Goal: Information Seeking & Learning: Check status

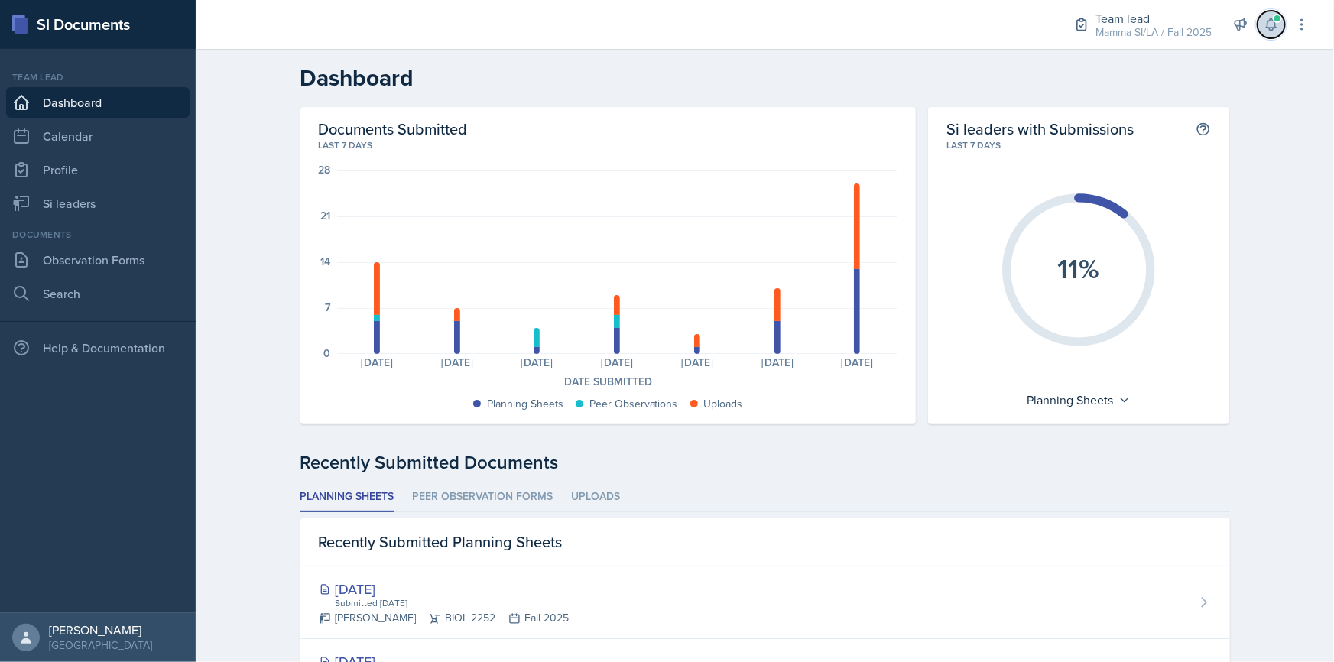
click at [1274, 14] on button at bounding box center [1272, 25] width 28 height 28
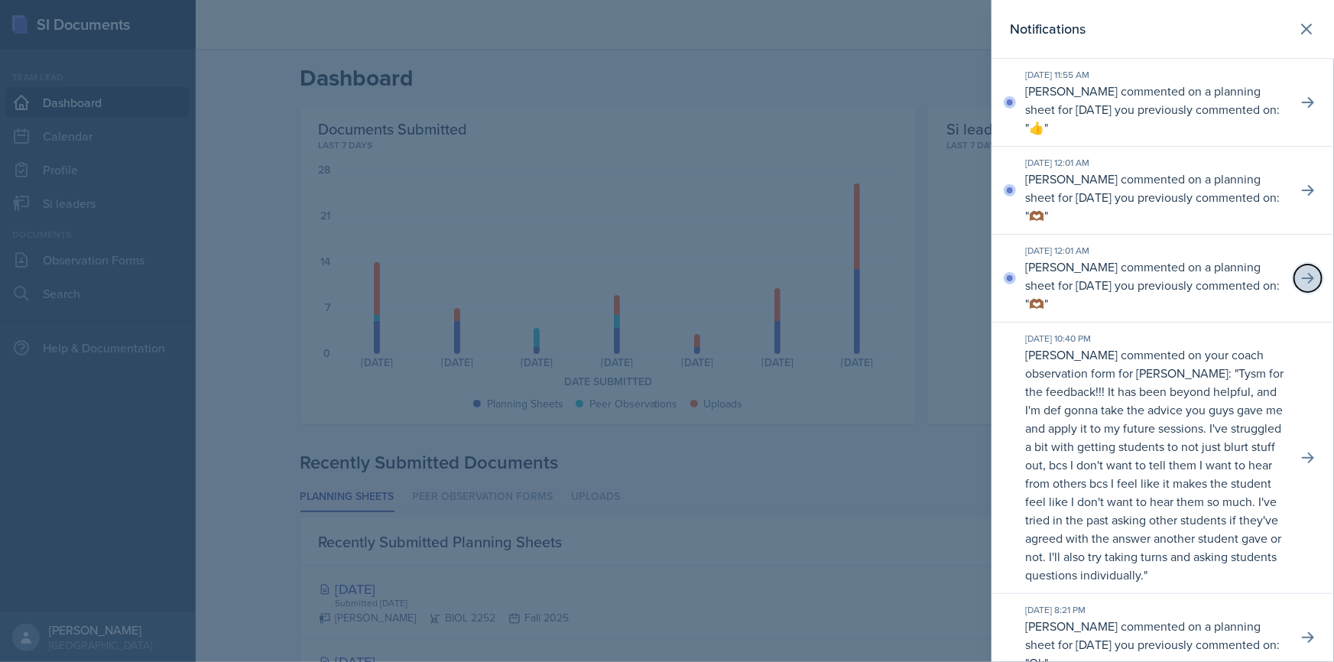
click at [1300, 271] on icon at bounding box center [1307, 278] width 15 height 15
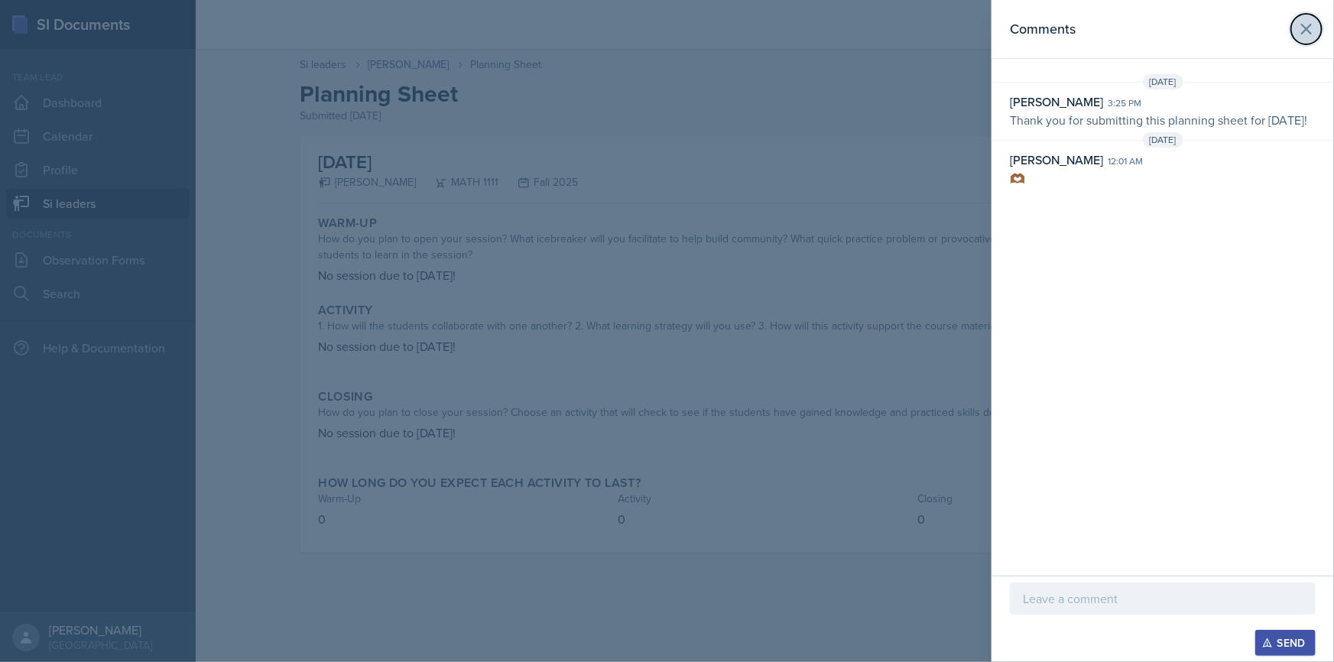
click at [1307, 33] on icon at bounding box center [1306, 29] width 18 height 18
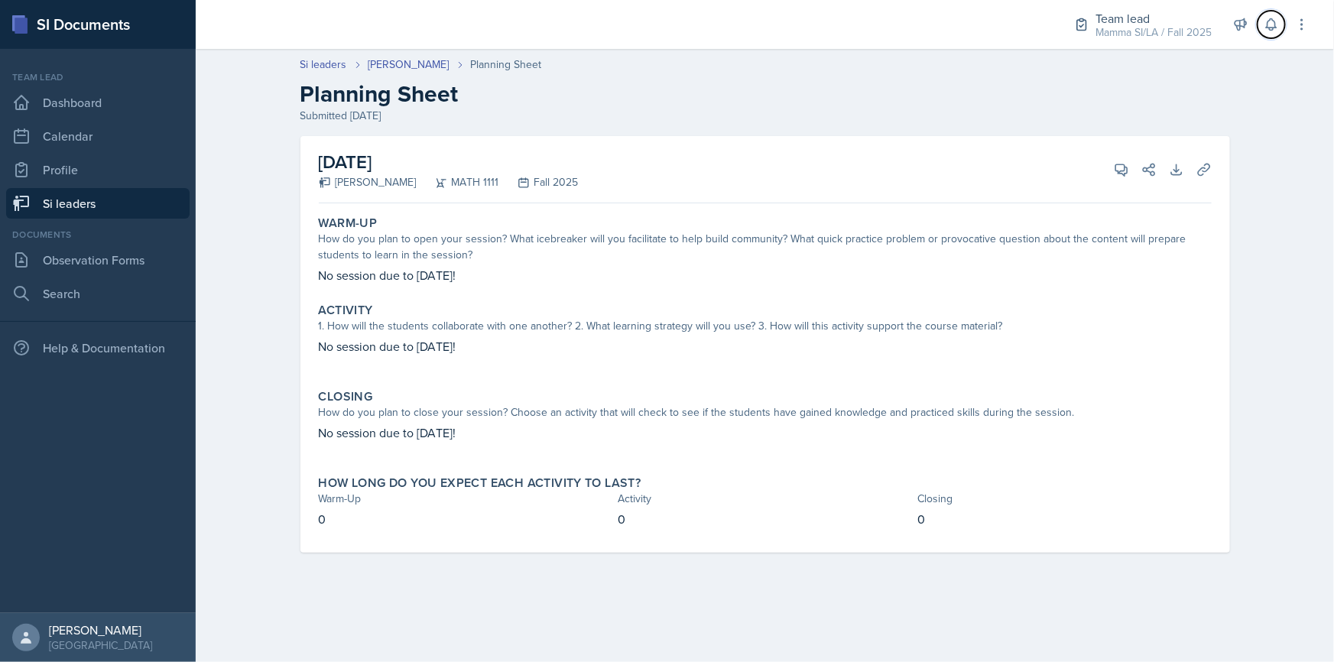
click at [1261, 25] on button at bounding box center [1272, 25] width 28 height 28
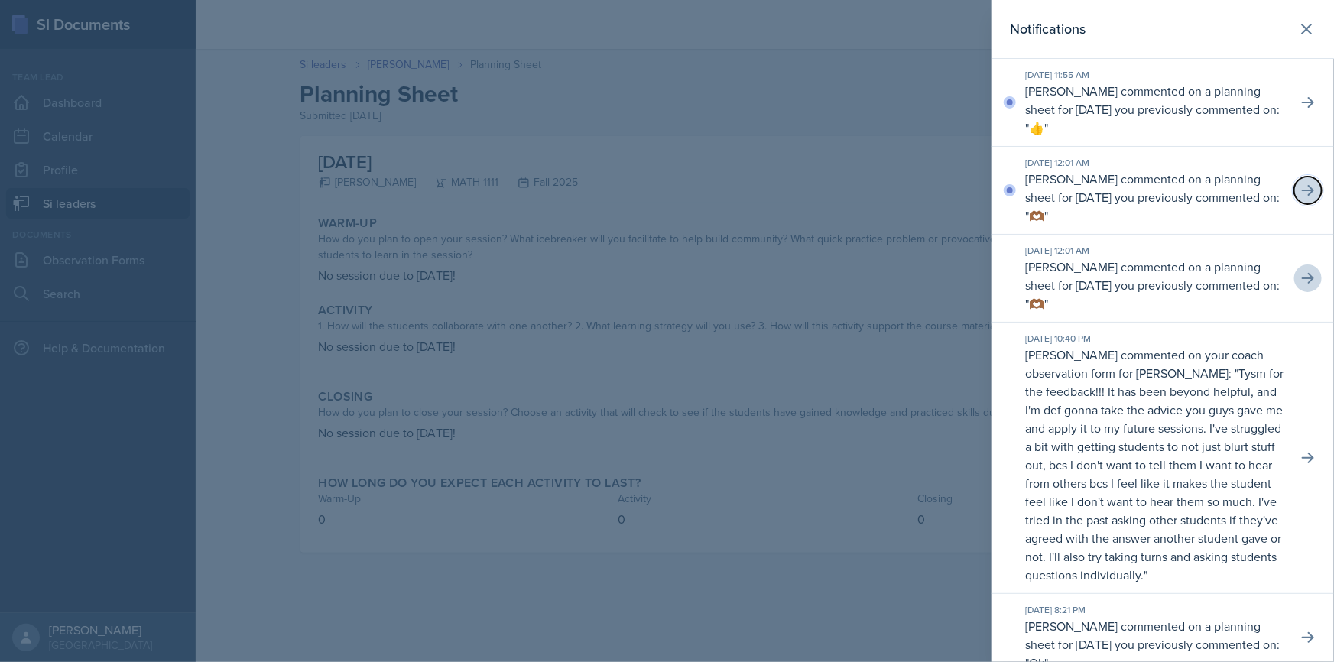
click at [1302, 188] on icon at bounding box center [1308, 190] width 12 height 11
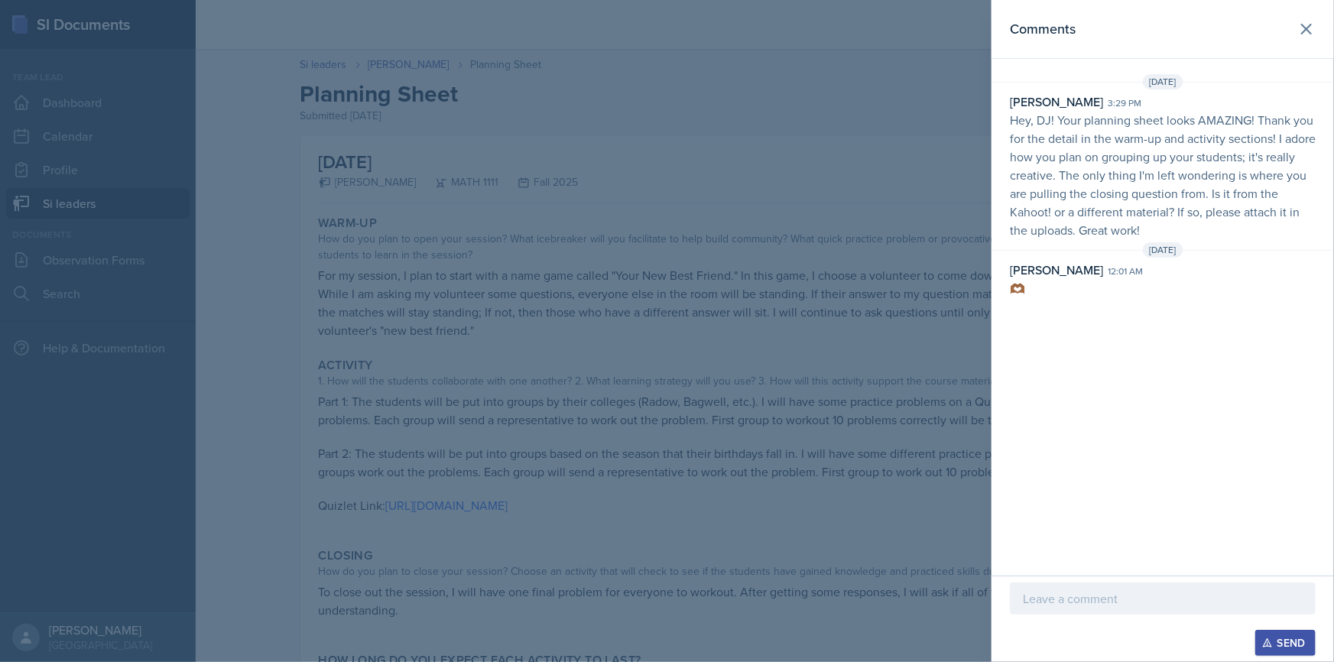
drag, startPoint x: 859, startPoint y: 107, endPoint x: 915, endPoint y: 86, distance: 59.8
click at [859, 107] on div at bounding box center [667, 331] width 1334 height 662
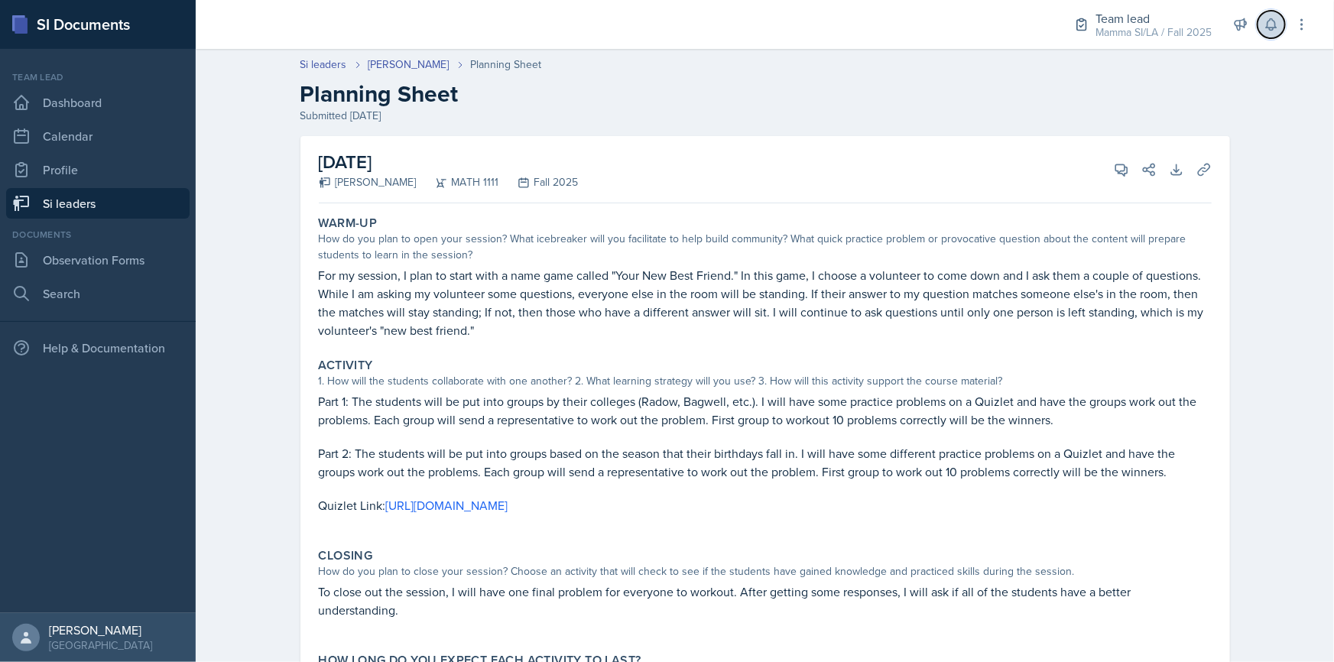
click at [1270, 34] on button at bounding box center [1272, 25] width 28 height 28
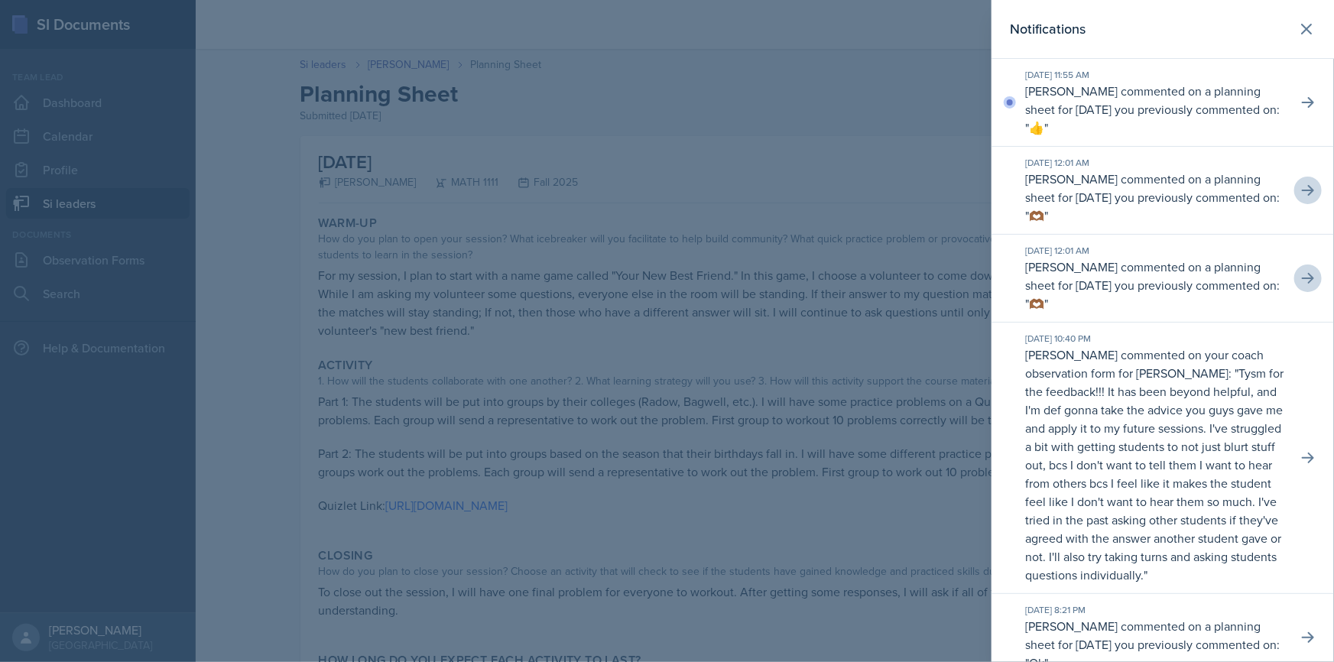
click at [1200, 118] on p "[PERSON_NAME] commented on a planning sheet for [DATE] you previously commented…" at bounding box center [1155, 109] width 260 height 55
click at [1303, 114] on button at bounding box center [1308, 103] width 28 height 28
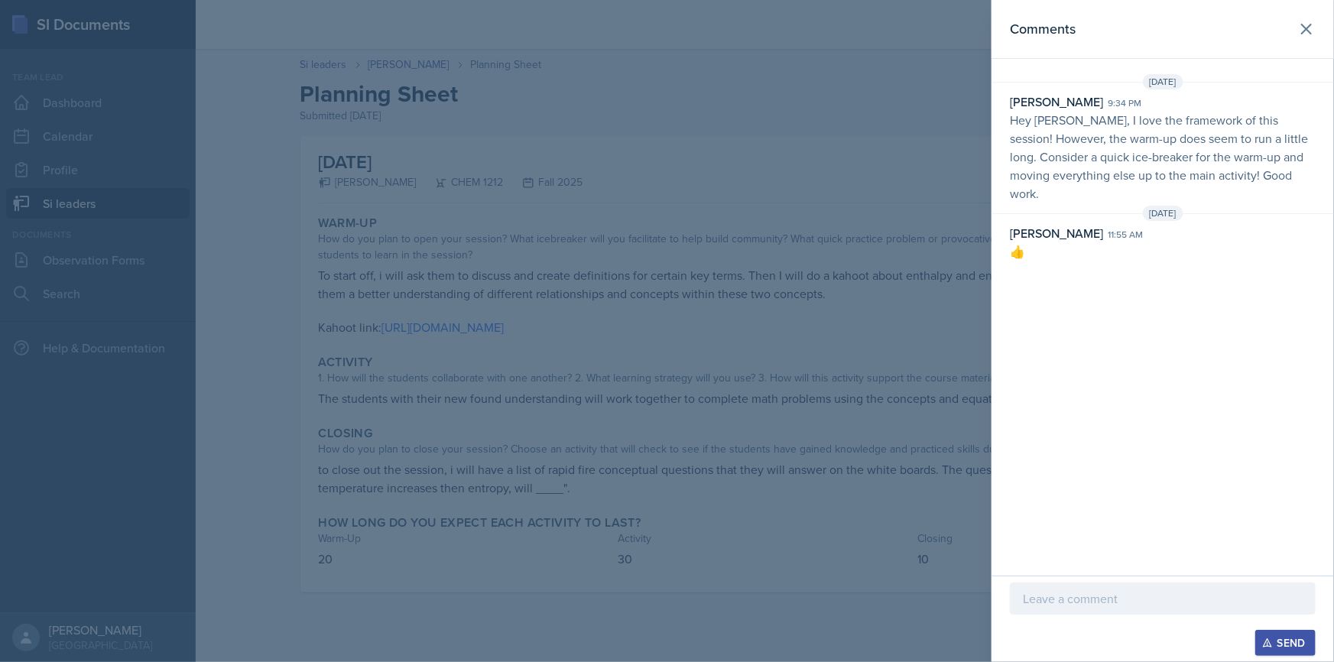
click at [953, 109] on div at bounding box center [667, 331] width 1334 height 662
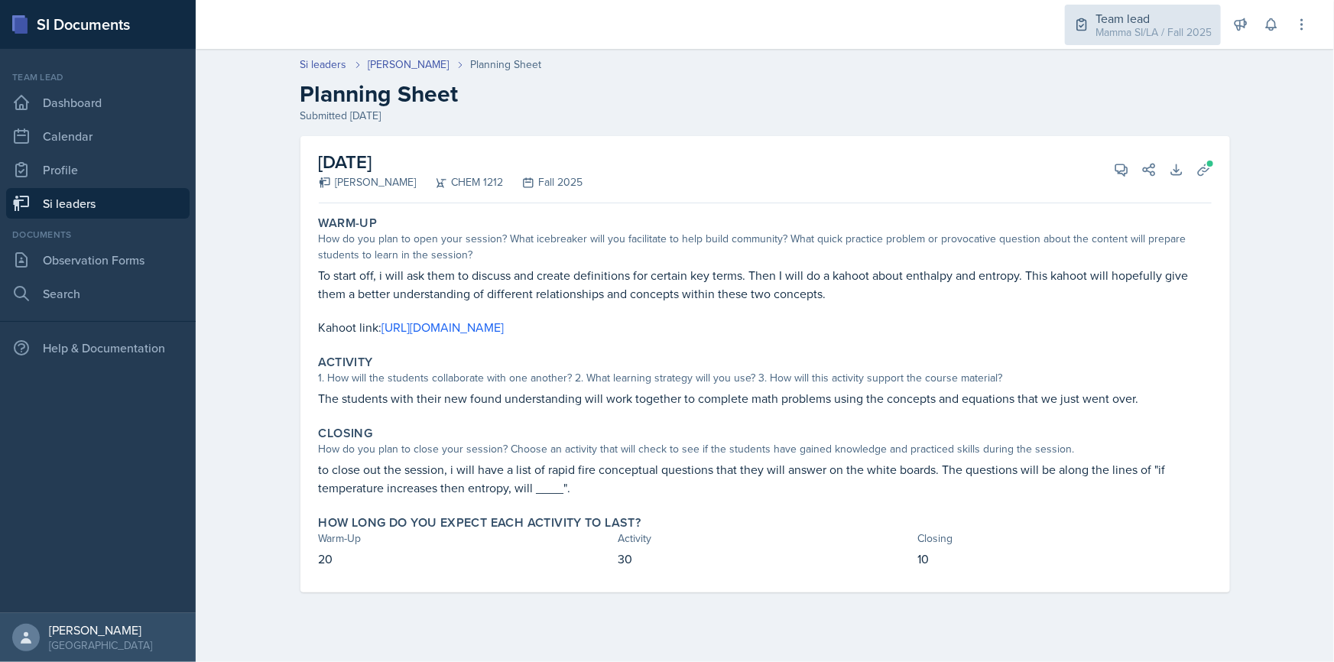
click at [1186, 38] on div "Mamma SI/LA / Fall 2025" at bounding box center [1153, 32] width 116 height 16
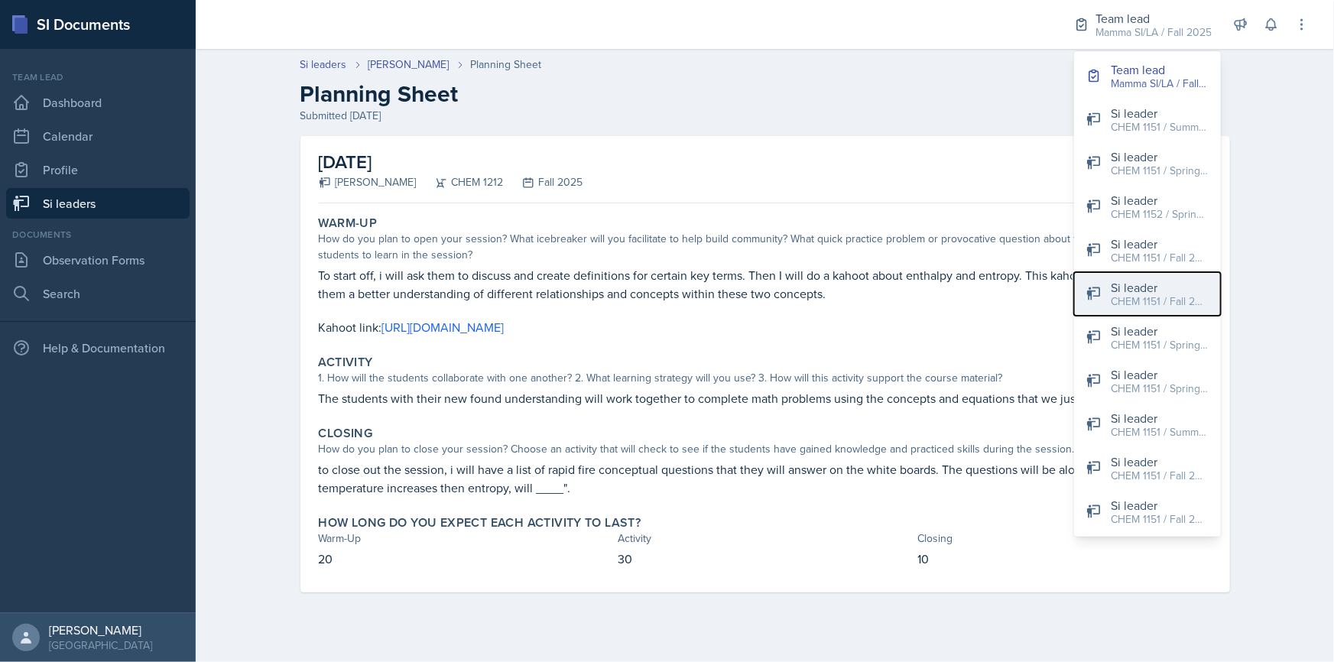
click at [1143, 298] on div "CHEM 1151 / Fall 2025" at bounding box center [1160, 302] width 98 height 16
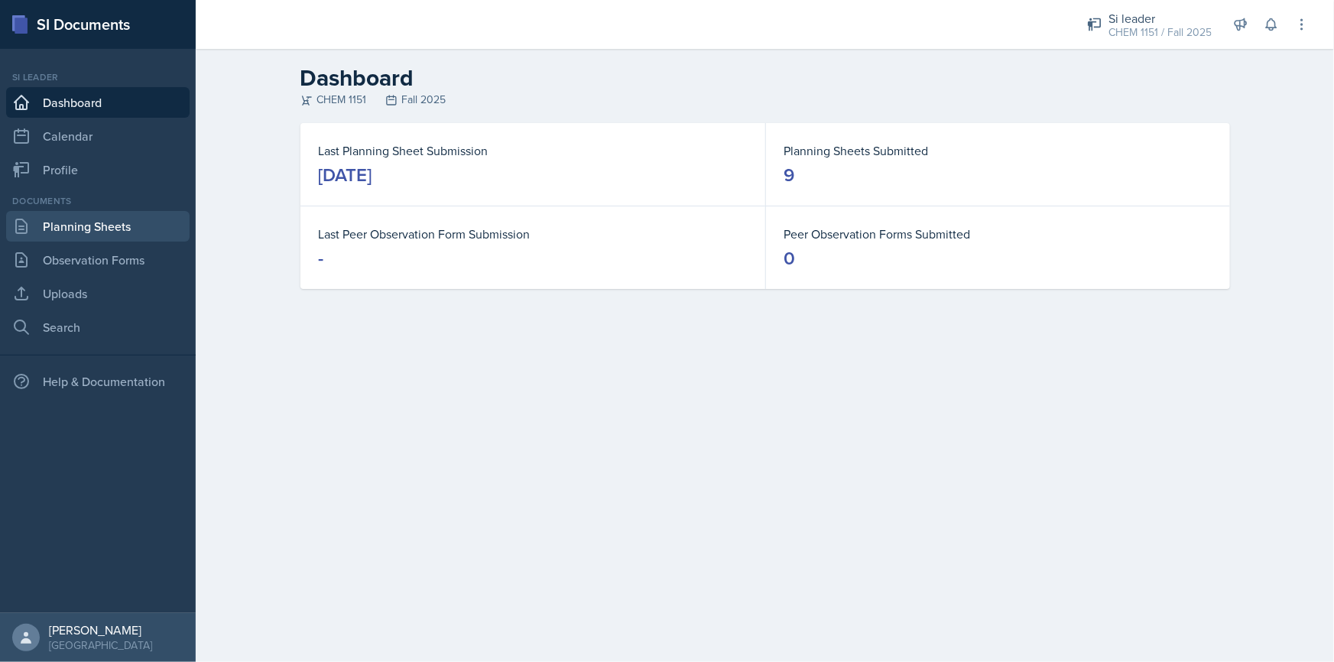
click at [93, 231] on link "Planning Sheets" at bounding box center [97, 226] width 183 height 31
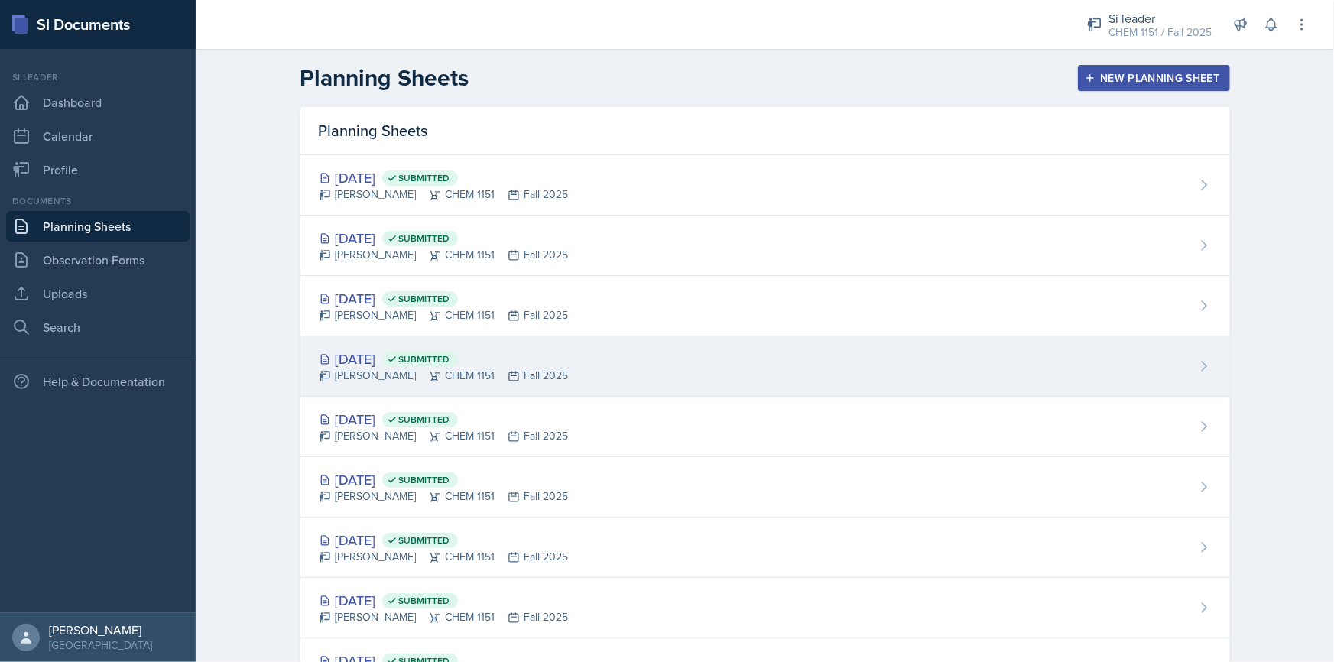
click at [565, 371] on div "[DATE] Submitted [PERSON_NAME] CHEM 1151 Fall 2025" at bounding box center [765, 366] width 930 height 60
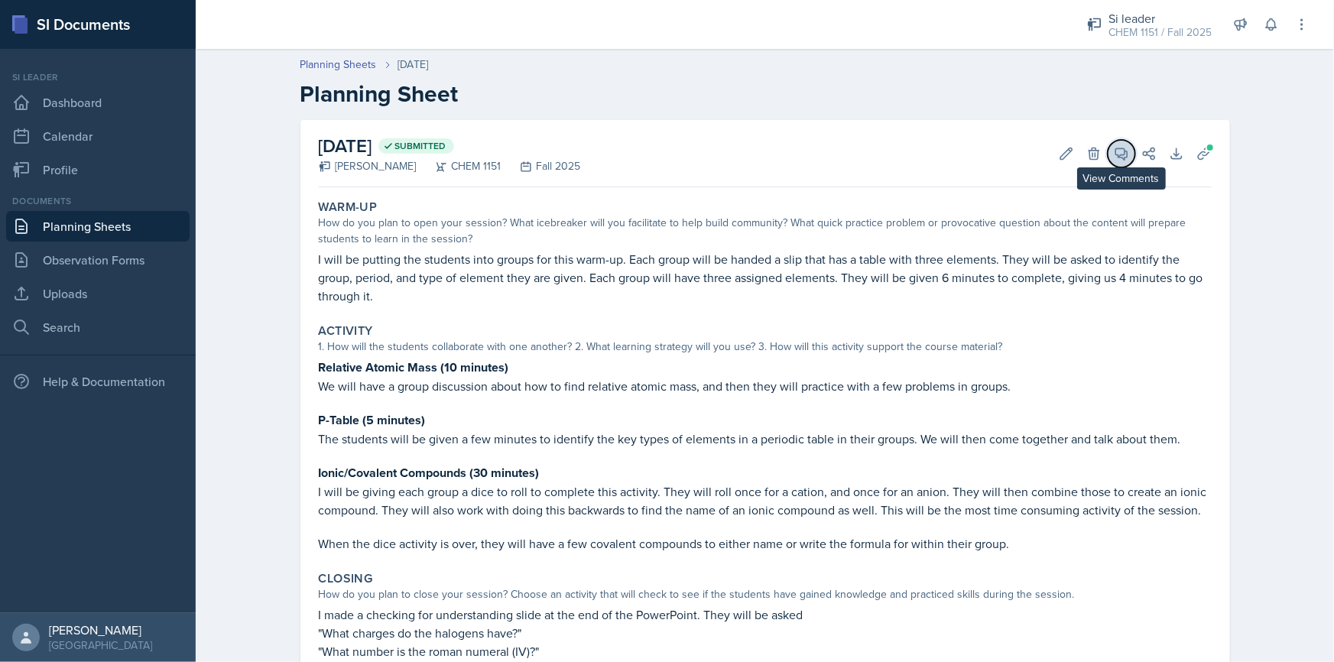
click at [1125, 153] on button "View Comments" at bounding box center [1122, 154] width 28 height 28
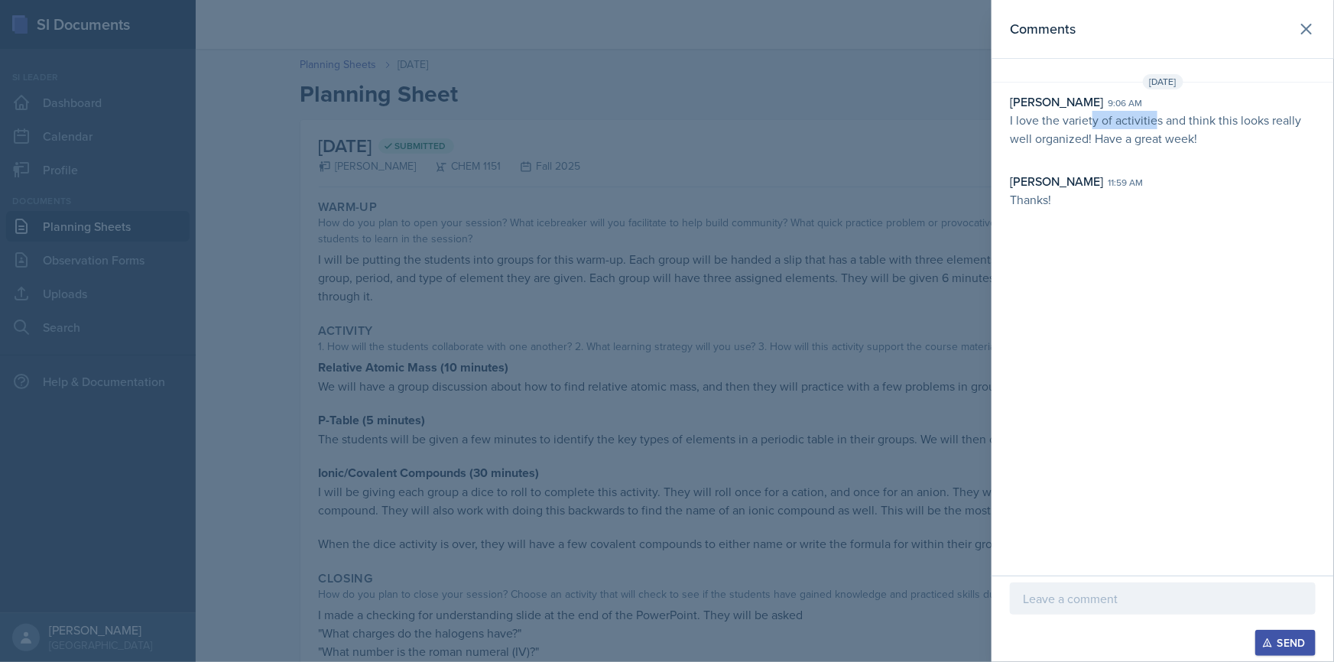
drag, startPoint x: 1104, startPoint y: 127, endPoint x: 1162, endPoint y: 125, distance: 58.1
click at [1158, 125] on p "I love the variety of activities and think this looks really well organized! Ha…" at bounding box center [1163, 129] width 306 height 37
click at [1170, 125] on p "I love the variety of activities and think this looks really well organized! Ha…" at bounding box center [1163, 129] width 306 height 37
click at [1232, 128] on p "I love the variety of activities and think this looks really well organized! Ha…" at bounding box center [1163, 129] width 306 height 37
click at [1260, 144] on p "I love the variety of activities and think this looks really well organized! Ha…" at bounding box center [1163, 129] width 306 height 37
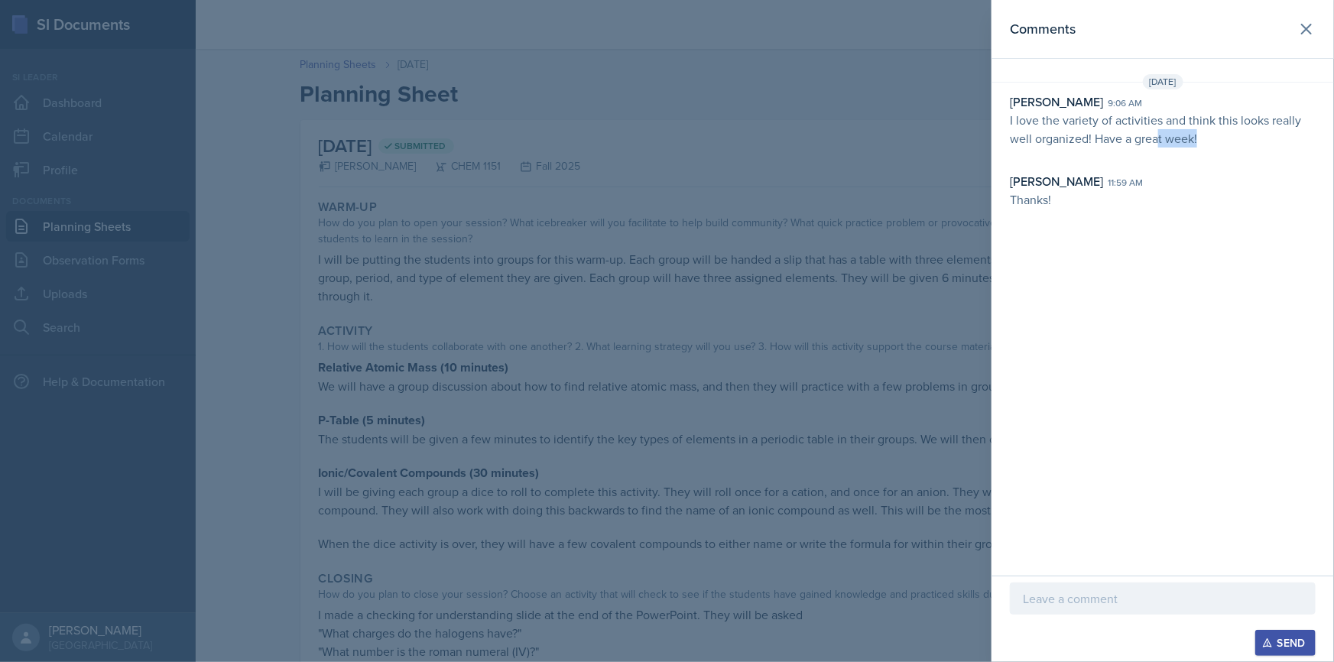
drag, startPoint x: 1246, startPoint y: 140, endPoint x: 1160, endPoint y: 130, distance: 86.2
click at [1160, 130] on p "I love the variety of activities and think this looks really well organized! Ha…" at bounding box center [1163, 129] width 306 height 37
click at [1163, 130] on p "I love the variety of activities and think this looks really well organized! Ha…" at bounding box center [1163, 129] width 306 height 37
click at [686, 206] on div at bounding box center [667, 331] width 1334 height 662
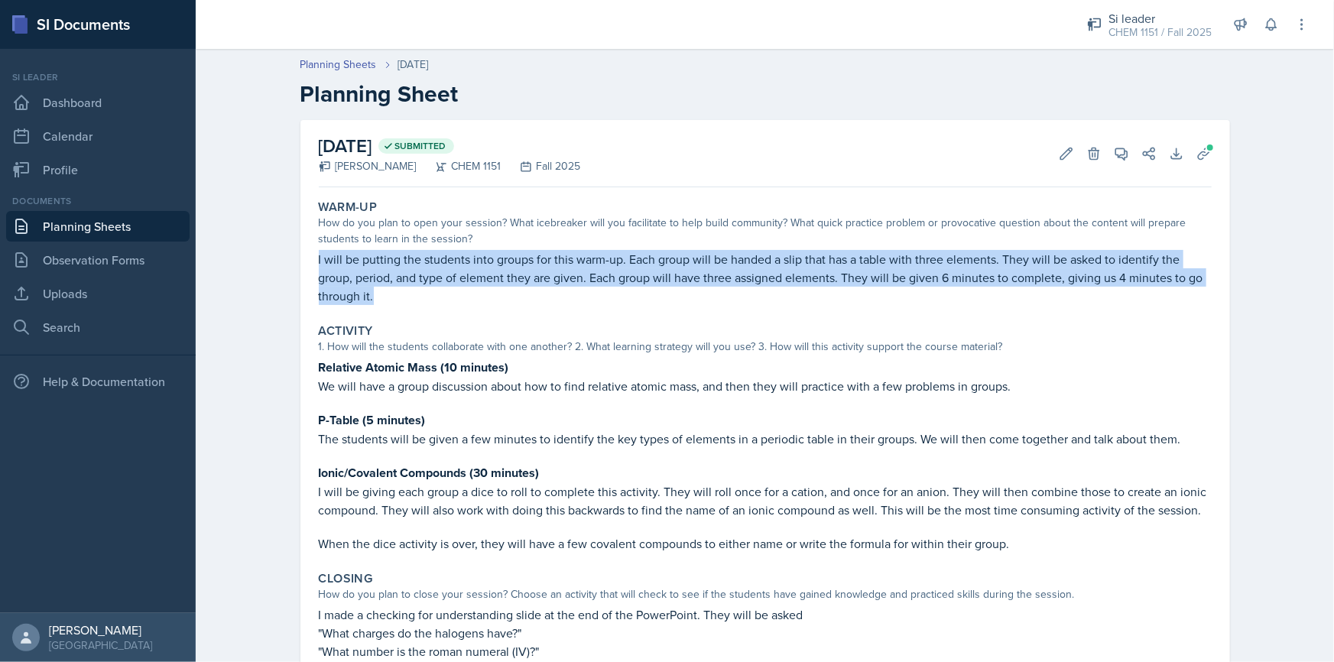
drag, startPoint x: 329, startPoint y: 270, endPoint x: 394, endPoint y: 287, distance: 67.9
click at [394, 287] on div "[DATE] Submitted [PERSON_NAME] CHEM 1151 Fall 2025 Edit Delete View Comments Co…" at bounding box center [765, 473] width 930 height 706
copy p "I will be putting the students into groups for this warm-up. Each group will be…"
click at [397, 283] on p "I will be putting the students into groups for this warm-up. Each group will be…" at bounding box center [765, 277] width 893 height 55
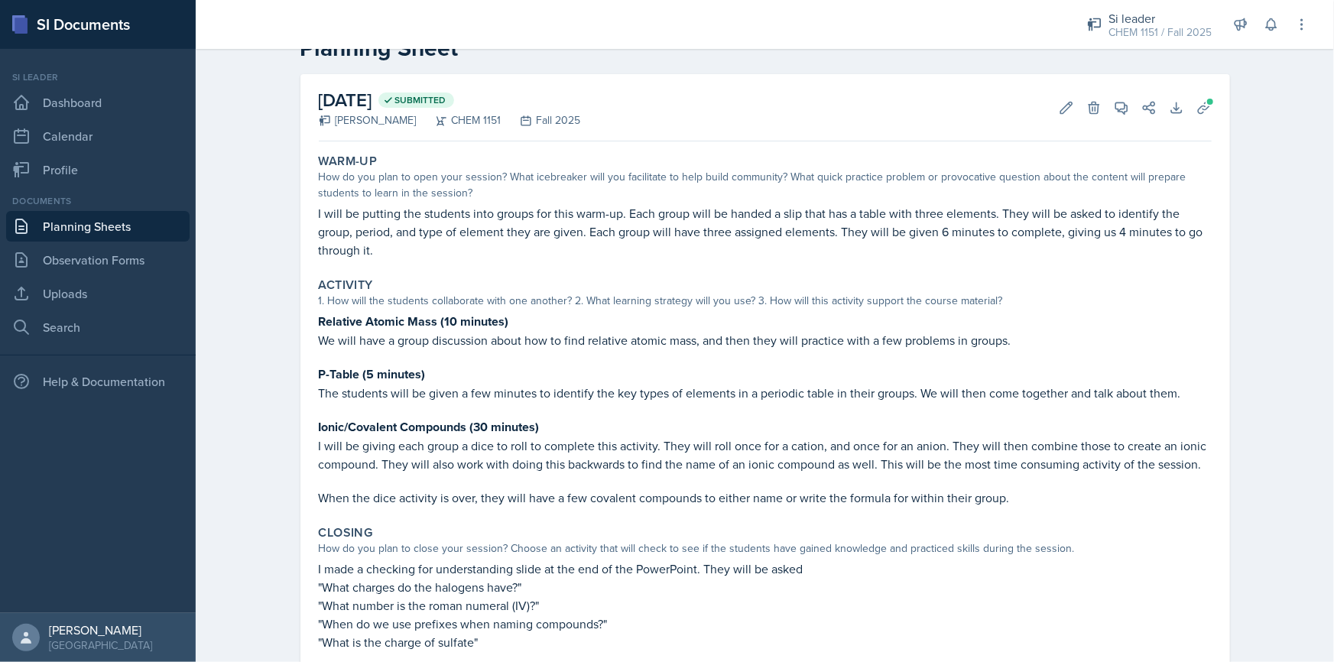
scroll to position [69, 0]
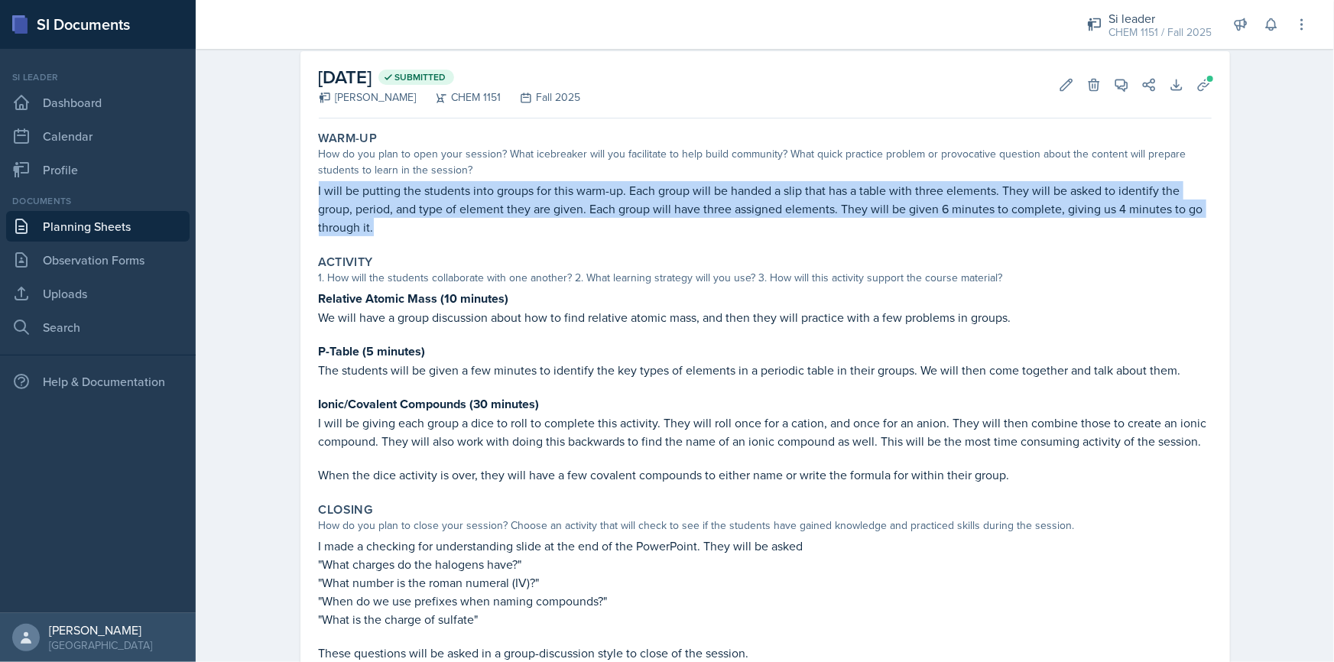
drag, startPoint x: 307, startPoint y: 182, endPoint x: 378, endPoint y: 224, distance: 82.6
click at [378, 224] on div "Warm-Up How do you plan to open your session? What icebreaker will you facilita…" at bounding box center [765, 184] width 905 height 118
copy p "I will be putting the students into groups for this warm-up. Each group will be…"
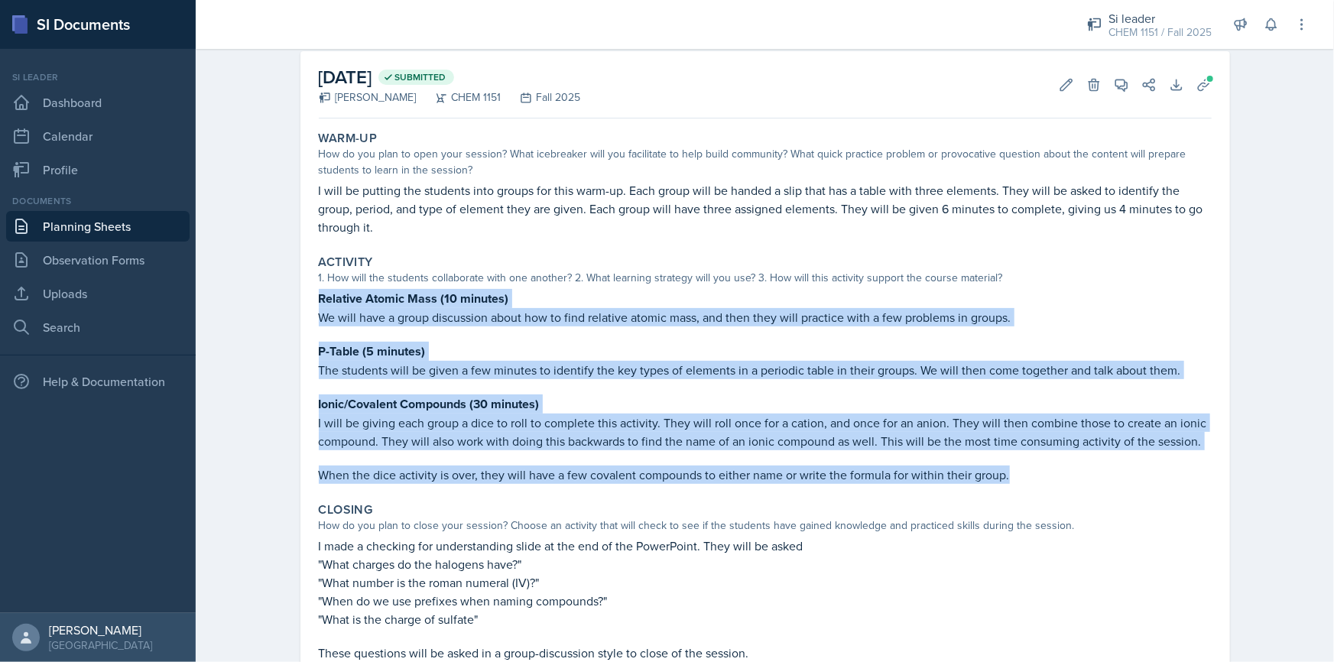
drag, startPoint x: 305, startPoint y: 297, endPoint x: 1050, endPoint y: 471, distance: 764.5
click at [1050, 471] on div "[DATE] Submitted [PERSON_NAME] CHEM 1151 Fall 2025 Edit Delete View Comments Co…" at bounding box center [765, 404] width 930 height 706
copy div "Relative Atomic Mass (10 minutes) We will have a group discussion about how to …"
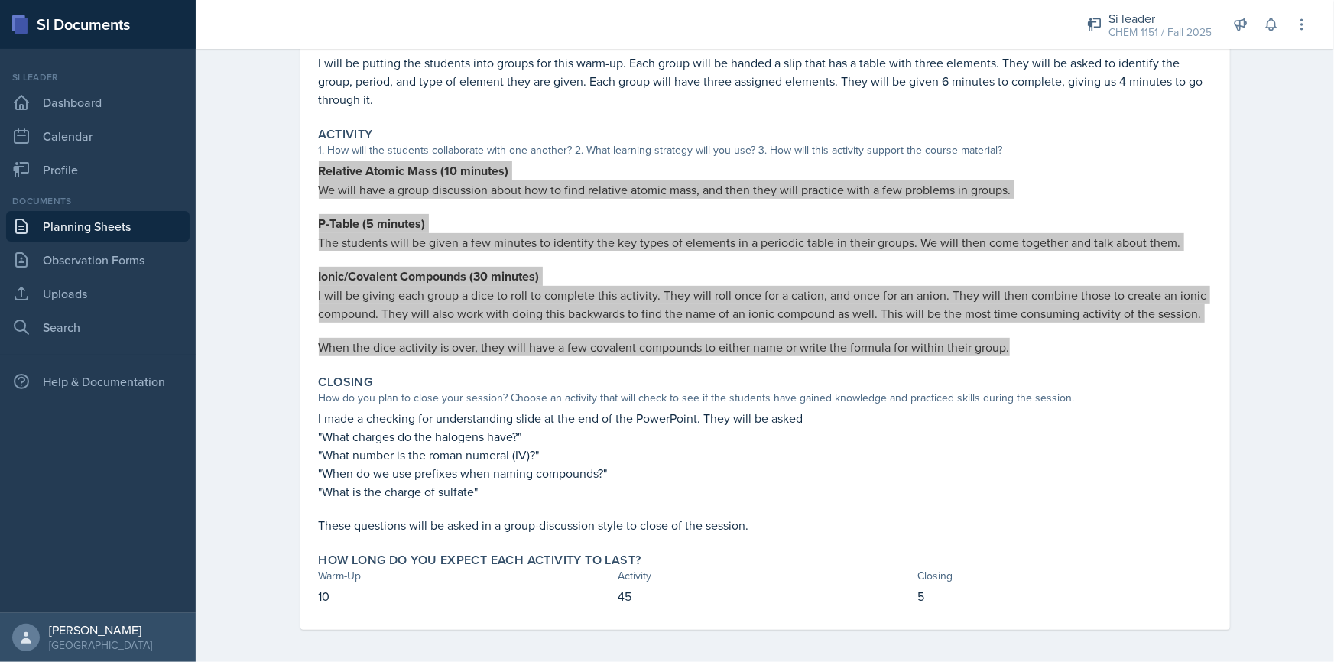
scroll to position [198, 0]
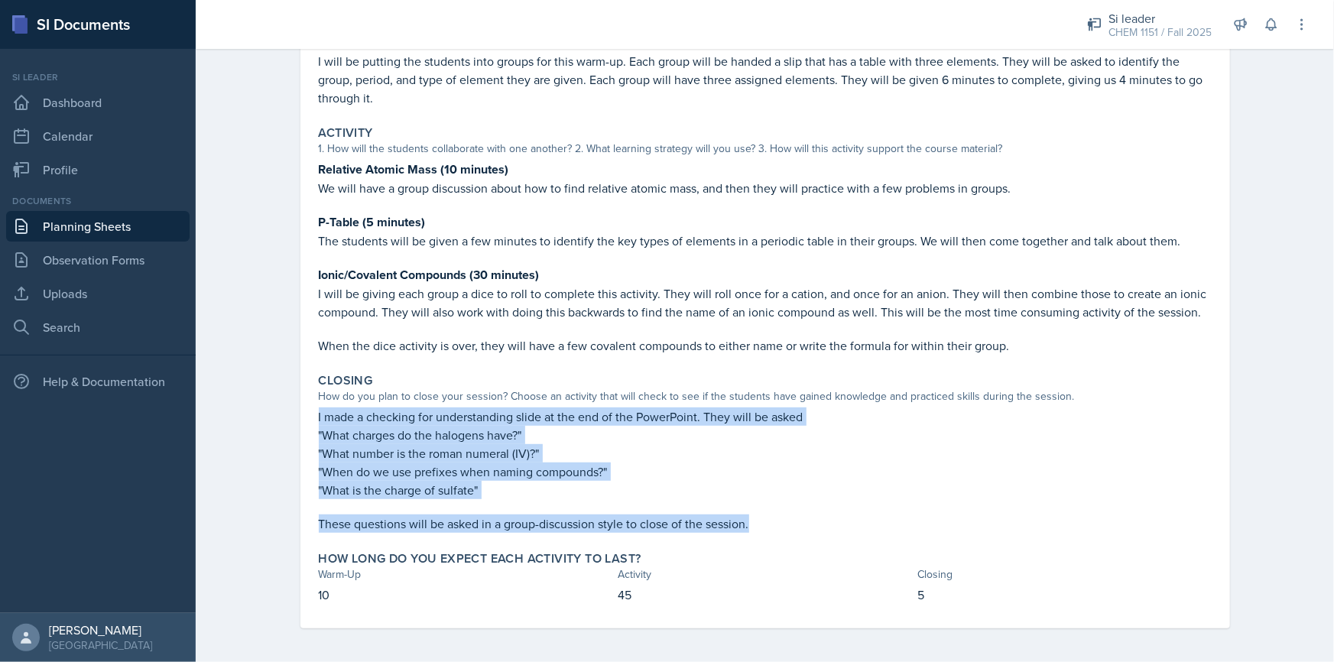
drag, startPoint x: 306, startPoint y: 420, endPoint x: 748, endPoint y: 524, distance: 453.9
click at [748, 524] on div "[DATE] Submitted [PERSON_NAME] CHEM 1151 Fall 2025 Edit Delete View Comments Co…" at bounding box center [765, 275] width 930 height 706
copy div "I made a checking for understanding slide at the end of the PowerPoint. They wi…"
click at [148, 217] on link "Planning Sheets" at bounding box center [97, 226] width 183 height 31
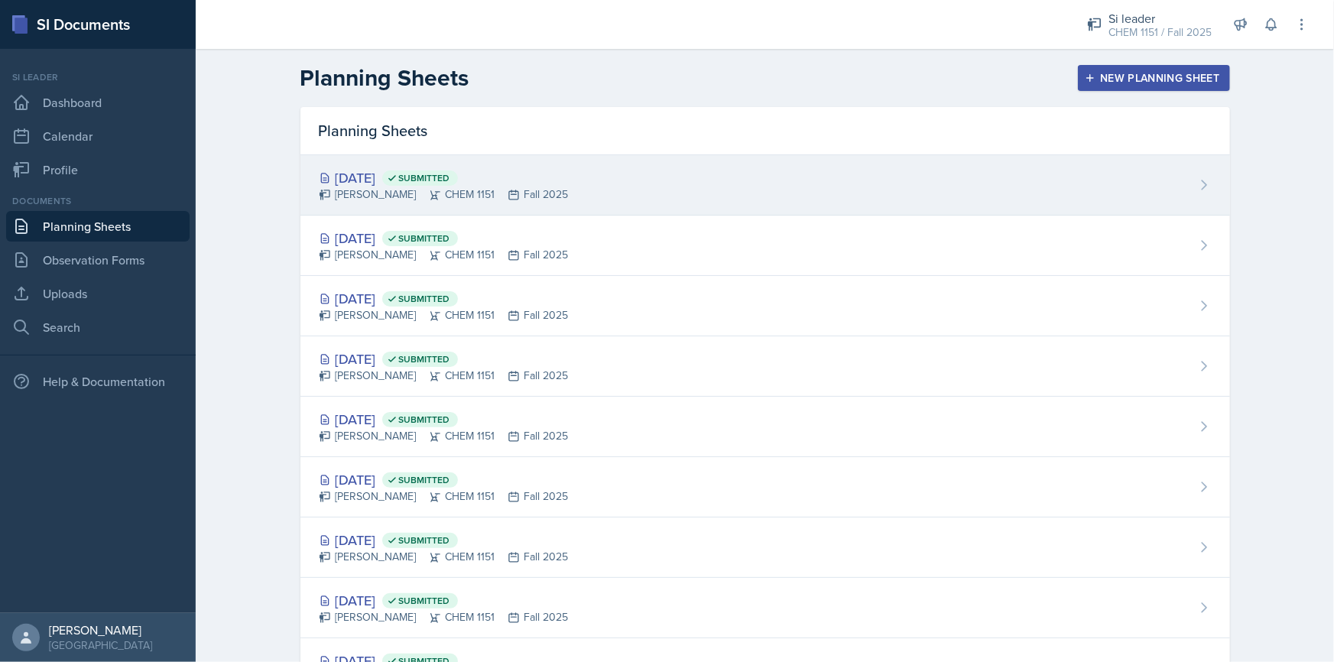
click at [504, 206] on div "[DATE] Submitted [PERSON_NAME] CHEM 1151 Fall 2025" at bounding box center [765, 185] width 930 height 60
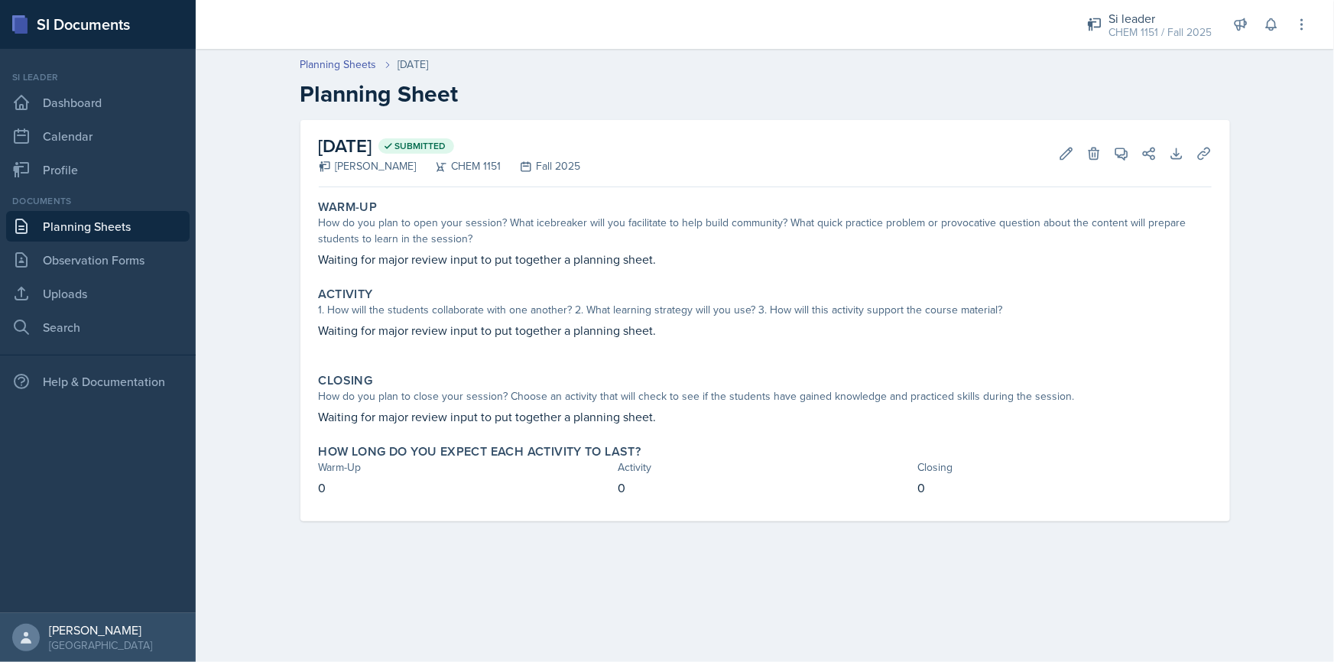
click at [388, 259] on p "Waiting for major review input to put together a planning sheet." at bounding box center [765, 259] width 893 height 18
click at [388, 262] on p "Waiting for major review input to put together a planning sheet." at bounding box center [765, 259] width 893 height 18
click at [387, 260] on p "Waiting for major review input to put together a planning sheet." at bounding box center [765, 259] width 893 height 18
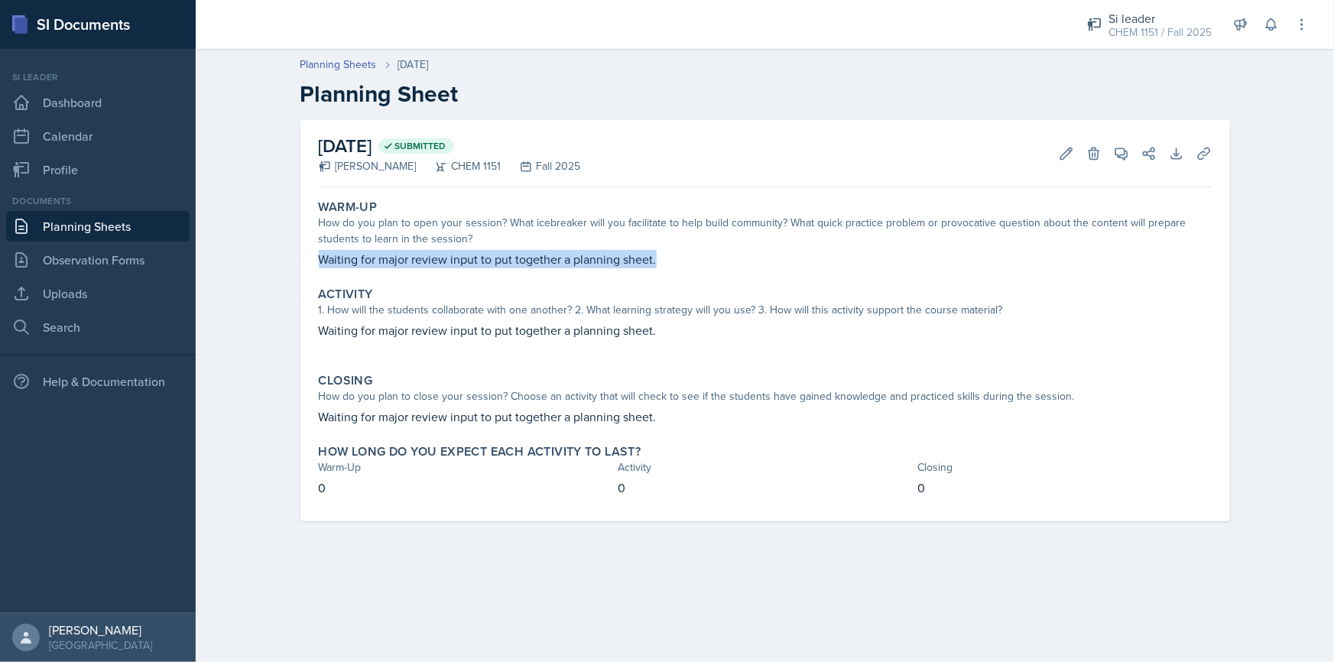
drag, startPoint x: 748, startPoint y: 260, endPoint x: 313, endPoint y: 259, distance: 435.0
click at [308, 260] on div "[DATE] Submitted [PERSON_NAME] CHEM 1151 Fall 2025 Edit Delete View Comments Co…" at bounding box center [765, 320] width 930 height 401
click at [688, 279] on div "Warm-Up How do you plan to open your session? What icebreaker will you facilita…" at bounding box center [765, 357] width 893 height 328
click at [691, 263] on p "Waiting for major review input to put together a planning sheet." at bounding box center [765, 259] width 893 height 18
click at [1059, 148] on icon at bounding box center [1066, 153] width 15 height 15
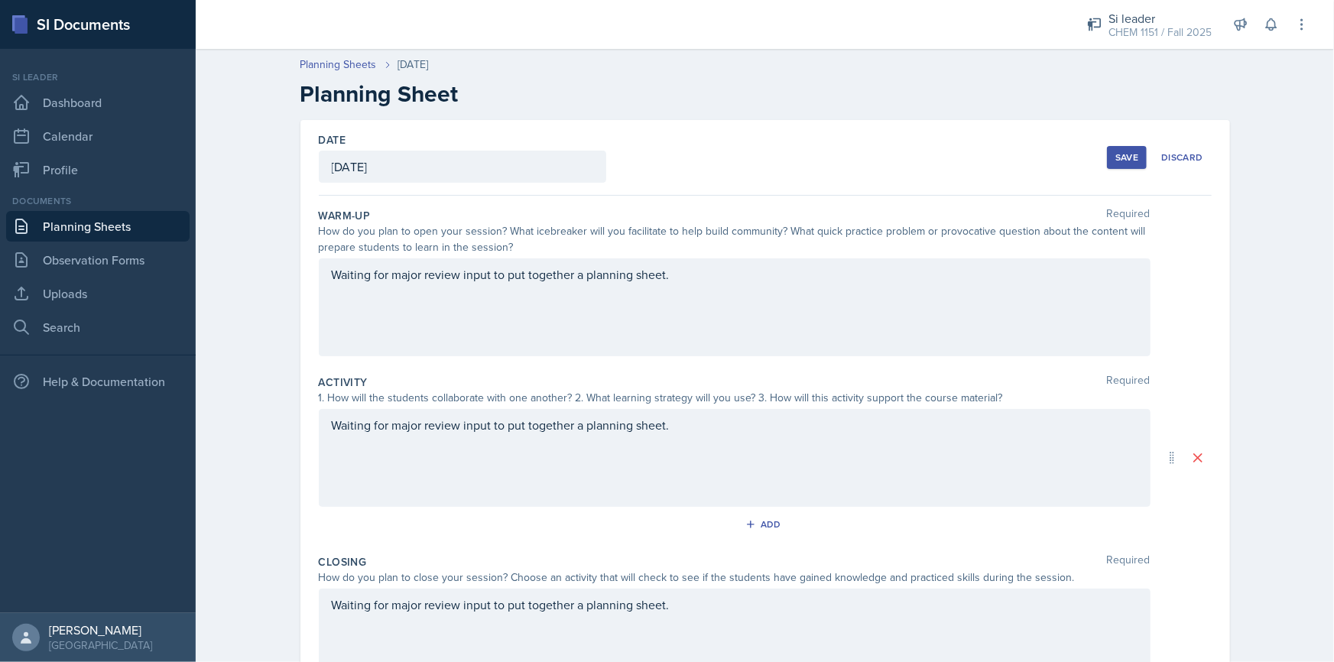
click at [702, 261] on div "Waiting for major review input to put together a planning sheet." at bounding box center [735, 307] width 832 height 98
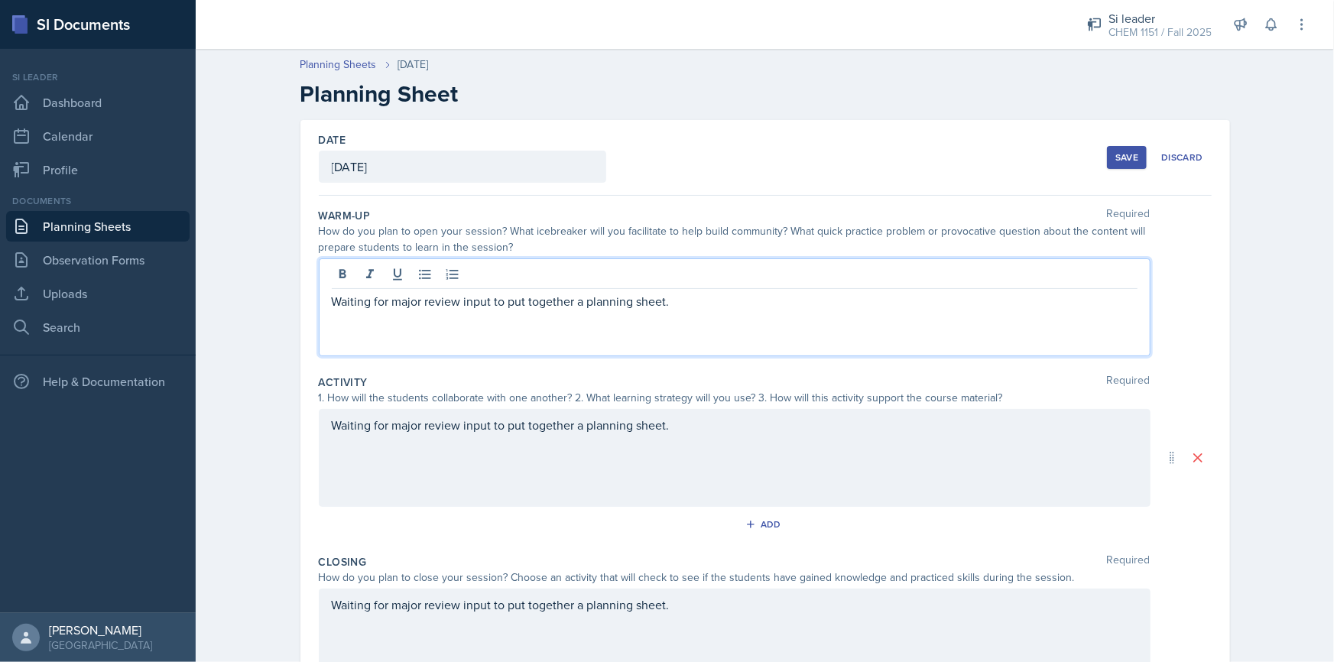
click at [696, 271] on div at bounding box center [735, 276] width 806 height 25
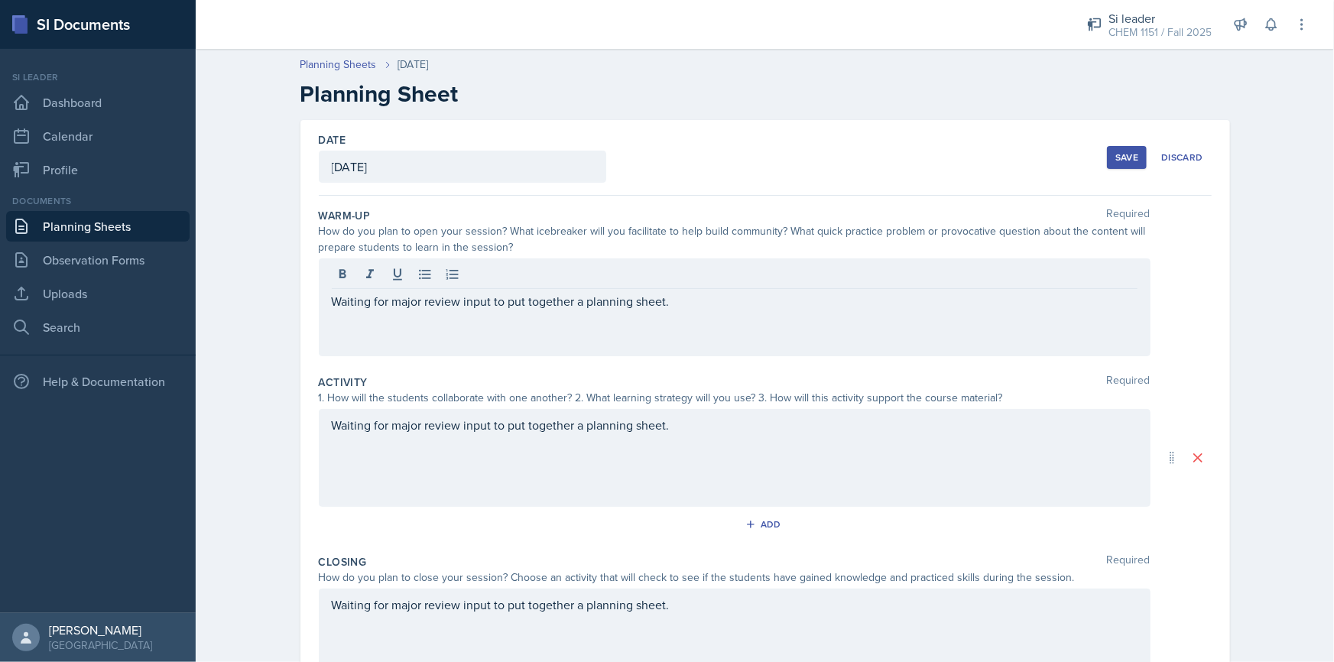
click at [695, 272] on div at bounding box center [735, 276] width 806 height 25
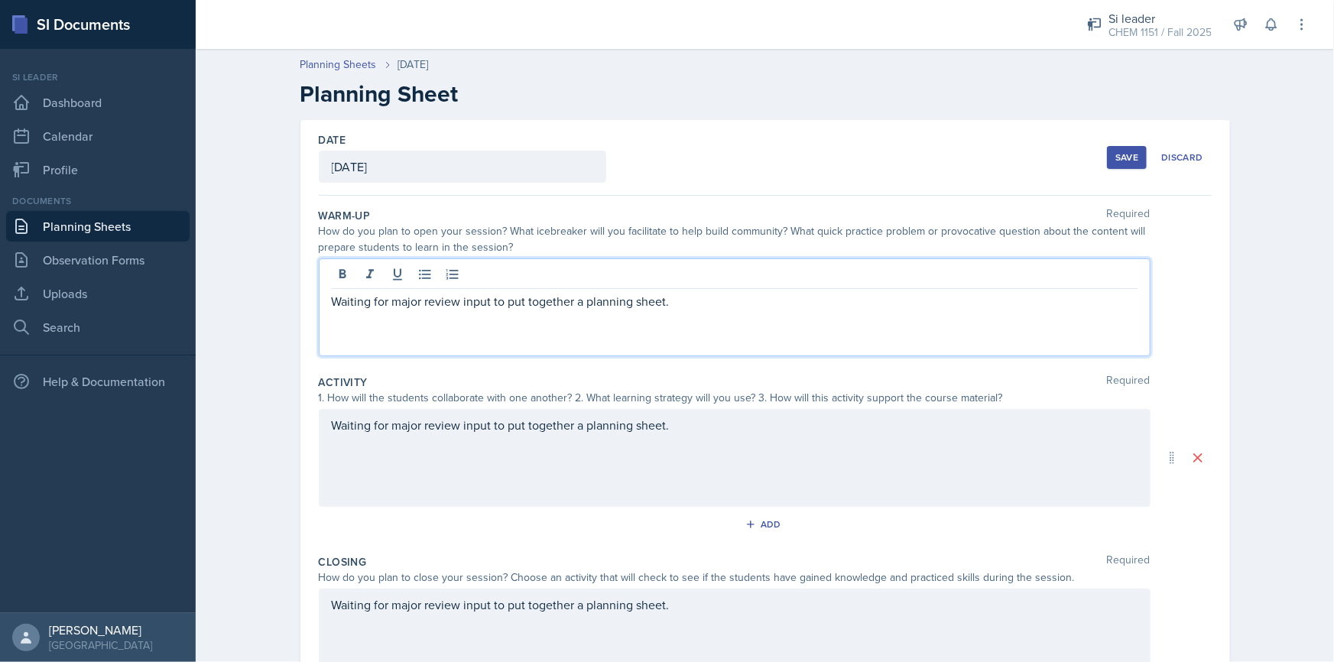
click at [684, 297] on p "Waiting for major review input to put together a planning sheet." at bounding box center [735, 301] width 806 height 18
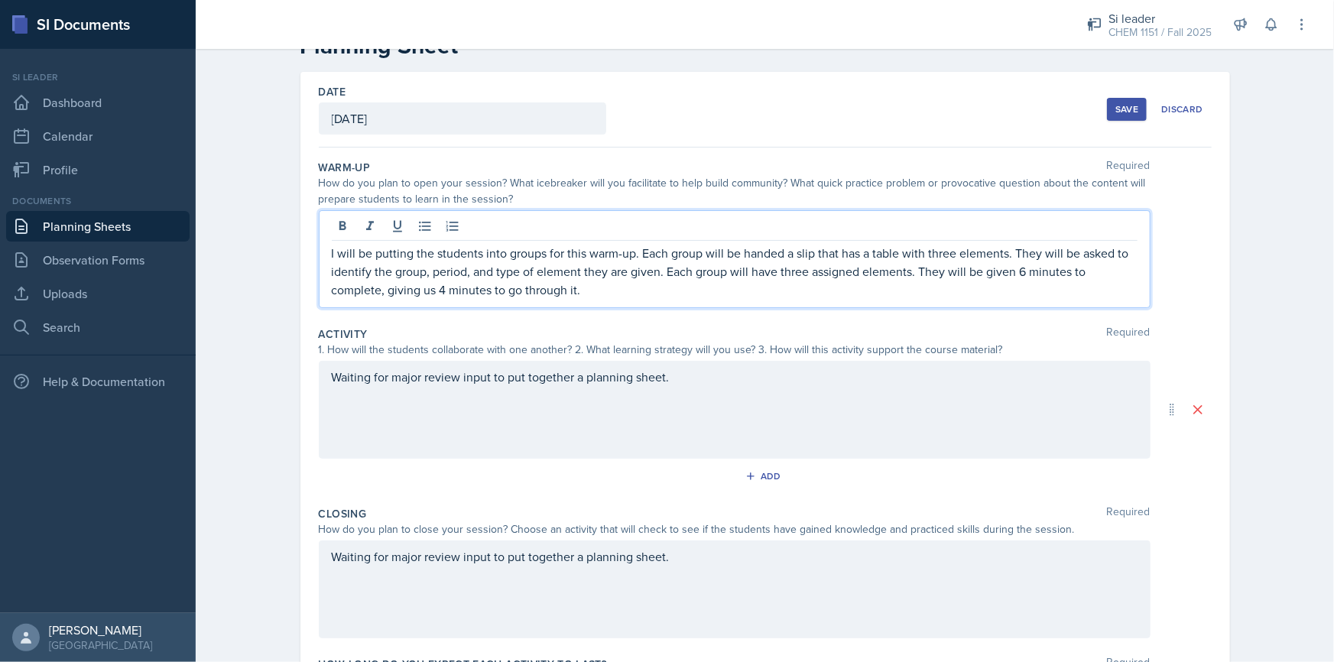
scroll to position [69, 0]
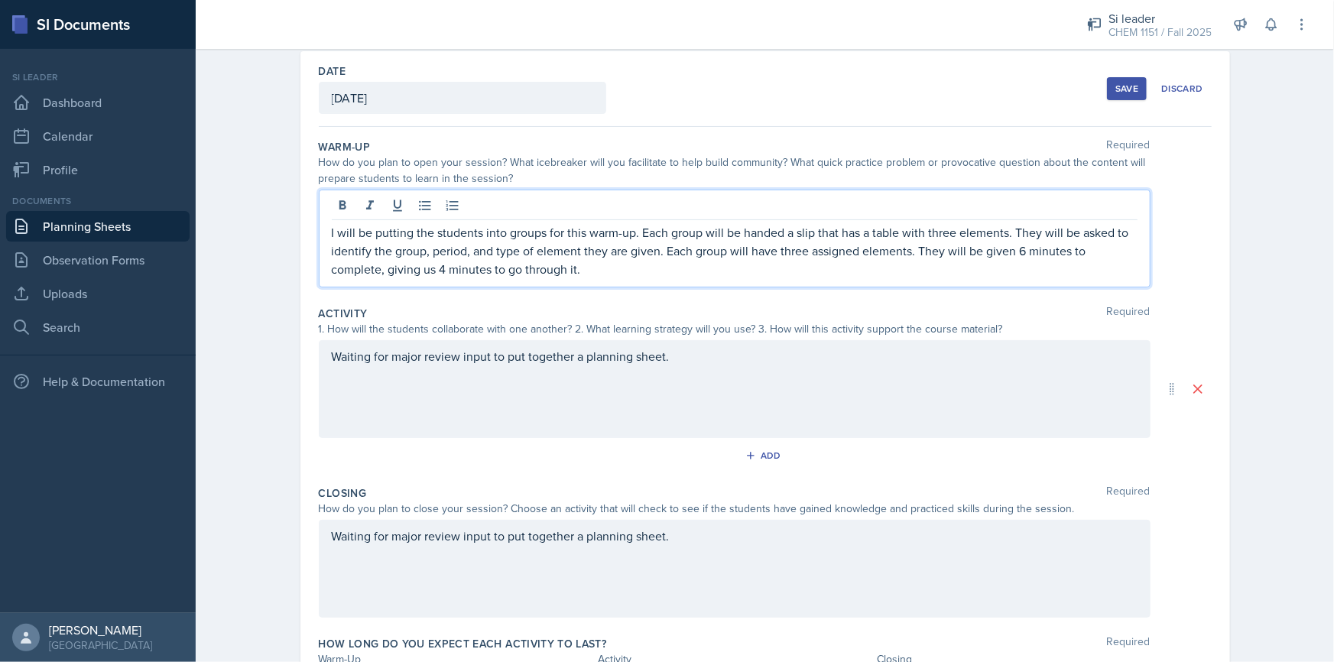
click at [376, 268] on p "I will be putting the students into groups for this warm-up. Each group will be…" at bounding box center [735, 250] width 806 height 55
drag, startPoint x: 625, startPoint y: 274, endPoint x: 609, endPoint y: 284, distance: 19.3
click at [608, 284] on div "I will be putting the students into groups for this warm-up. Each group will be…" at bounding box center [735, 239] width 832 height 98
click at [642, 282] on div "I will be putting the students into groups for this warm-up. Each group will be…" at bounding box center [735, 239] width 832 height 98
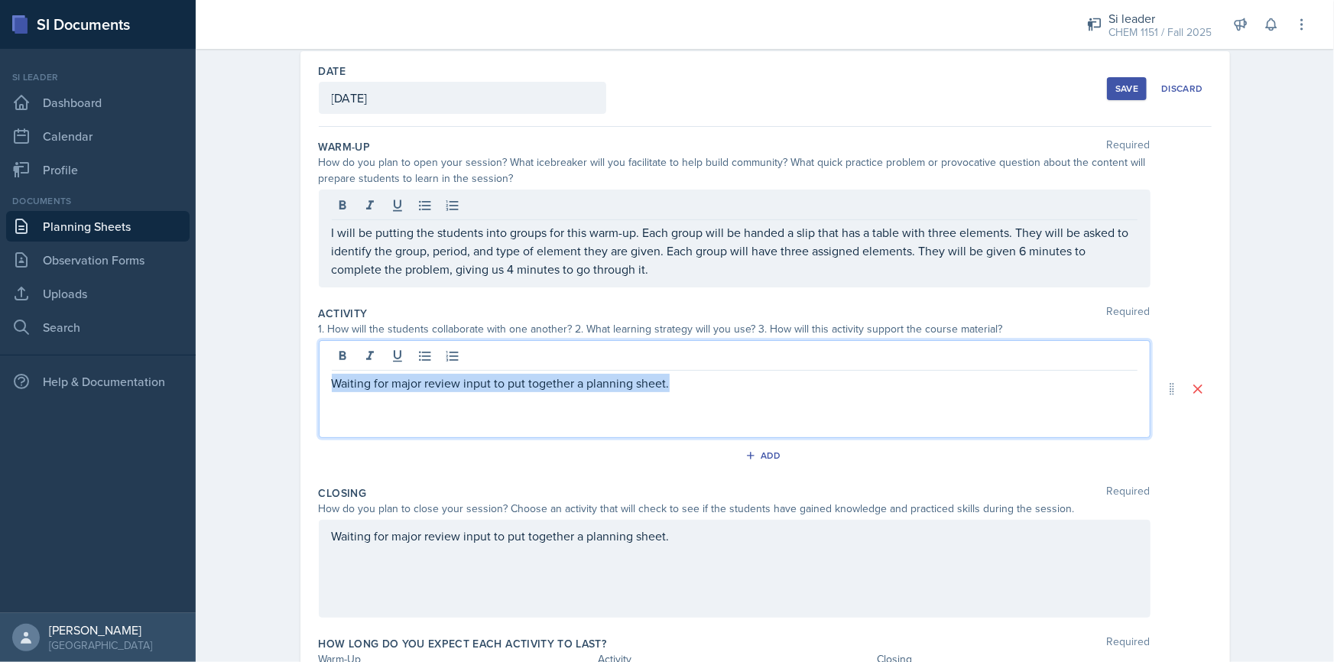
drag, startPoint x: 677, startPoint y: 381, endPoint x: 326, endPoint y: 381, distance: 350.9
click at [332, 381] on div "Waiting for major review input to put together a planning sheet." at bounding box center [735, 392] width 806 height 37
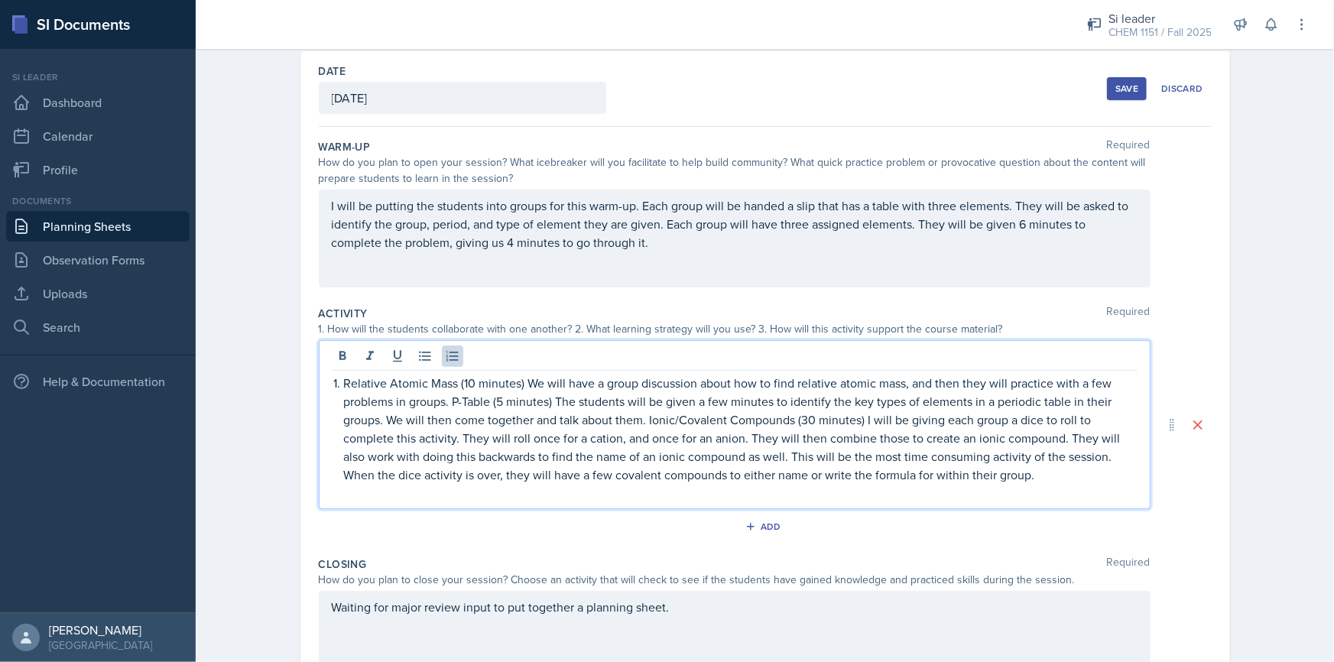
click at [344, 385] on p "Relative Atomic Mass (10 minutes) We will have a group discussion about how to …" at bounding box center [740, 429] width 793 height 110
drag, startPoint x: 326, startPoint y: 383, endPoint x: 505, endPoint y: 381, distance: 178.9
click at [505, 381] on p "Relative Atomic Mass (10 minutes) We will have a group discussion about how to …" at bounding box center [735, 429] width 806 height 110
click at [514, 381] on strong "Relative Atomic Mass (10 minutes)" at bounding box center [427, 384] width 190 height 18
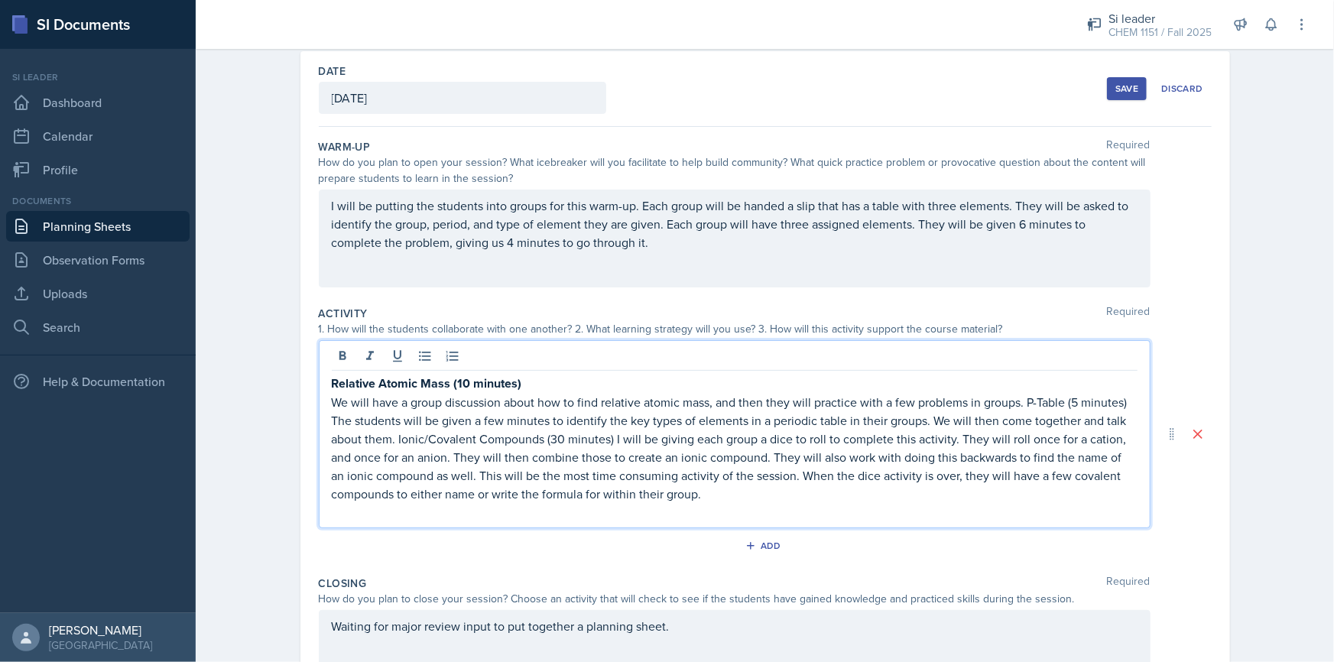
click at [1027, 398] on p "We will have a group discussion about how to find relative atomic mass, and the…" at bounding box center [735, 448] width 806 height 110
click at [427, 420] on p "P-Table (5 minutes) The students will be given a few minutes to identify the ke…" at bounding box center [735, 457] width 806 height 92
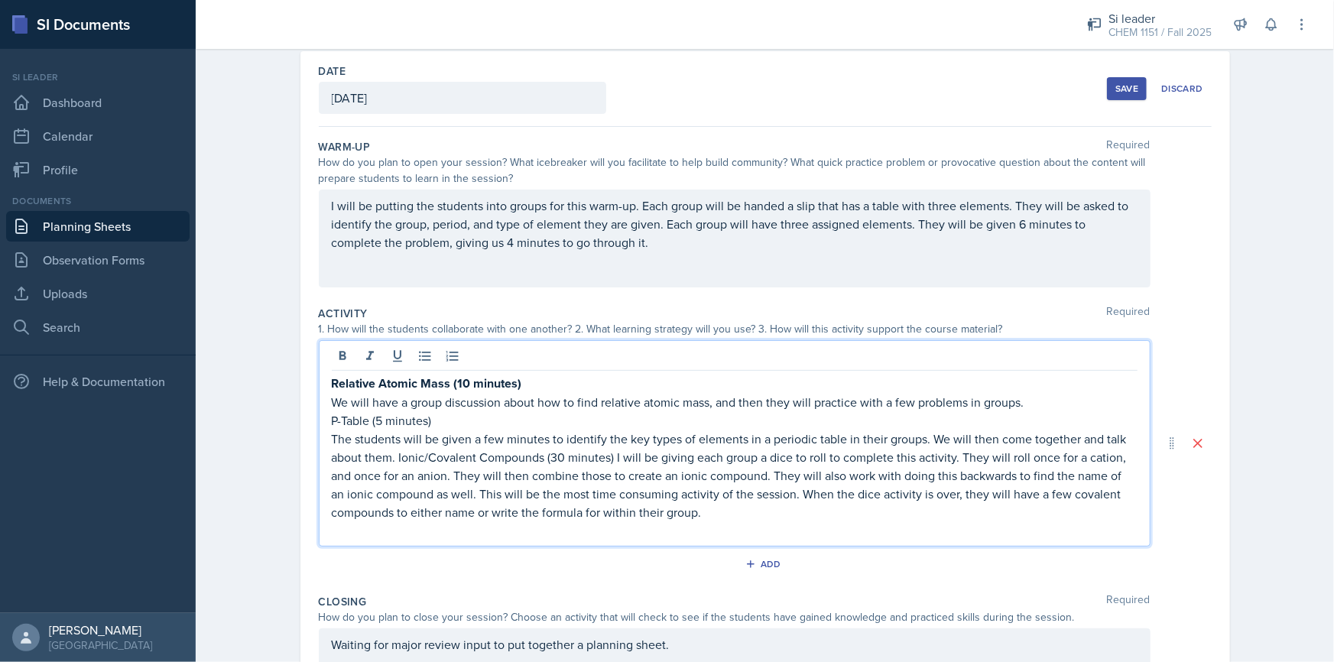
click at [336, 436] on p "The students will be given a few minutes to identify the key types of elements …" at bounding box center [735, 476] width 806 height 92
click at [333, 436] on p "The students will be given a few minutes to identify the key types of elements …" at bounding box center [735, 476] width 806 height 92
click at [332, 436] on p "The students will be given a few minutes to identify the key types of elements …" at bounding box center [735, 476] width 806 height 92
drag, startPoint x: 426, startPoint y: 419, endPoint x: 328, endPoint y: 420, distance: 97.9
click at [332, 420] on p "P-Table (5 minutes)" at bounding box center [735, 420] width 806 height 18
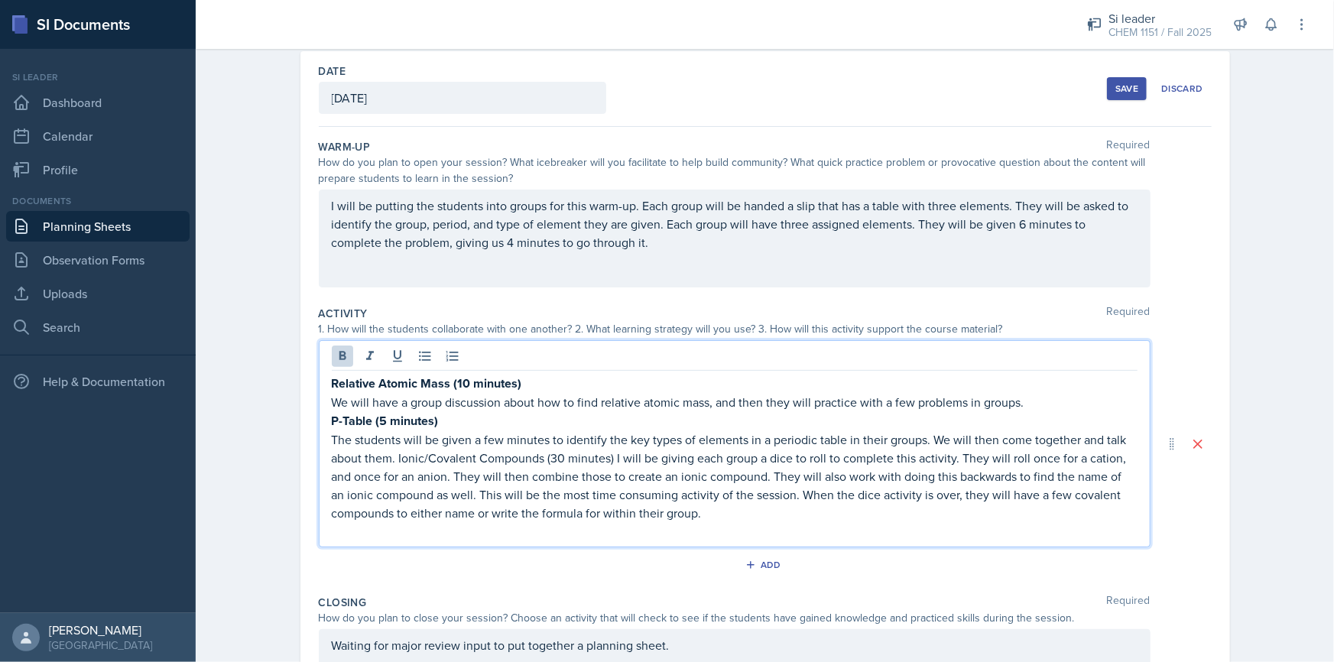
click at [389, 457] on p "The students will be given a few minutes to identify the key types of elements …" at bounding box center [735, 476] width 806 height 92
click at [391, 455] on p "The students will be given a few minutes to identify the key types of elements …" at bounding box center [735, 476] width 806 height 92
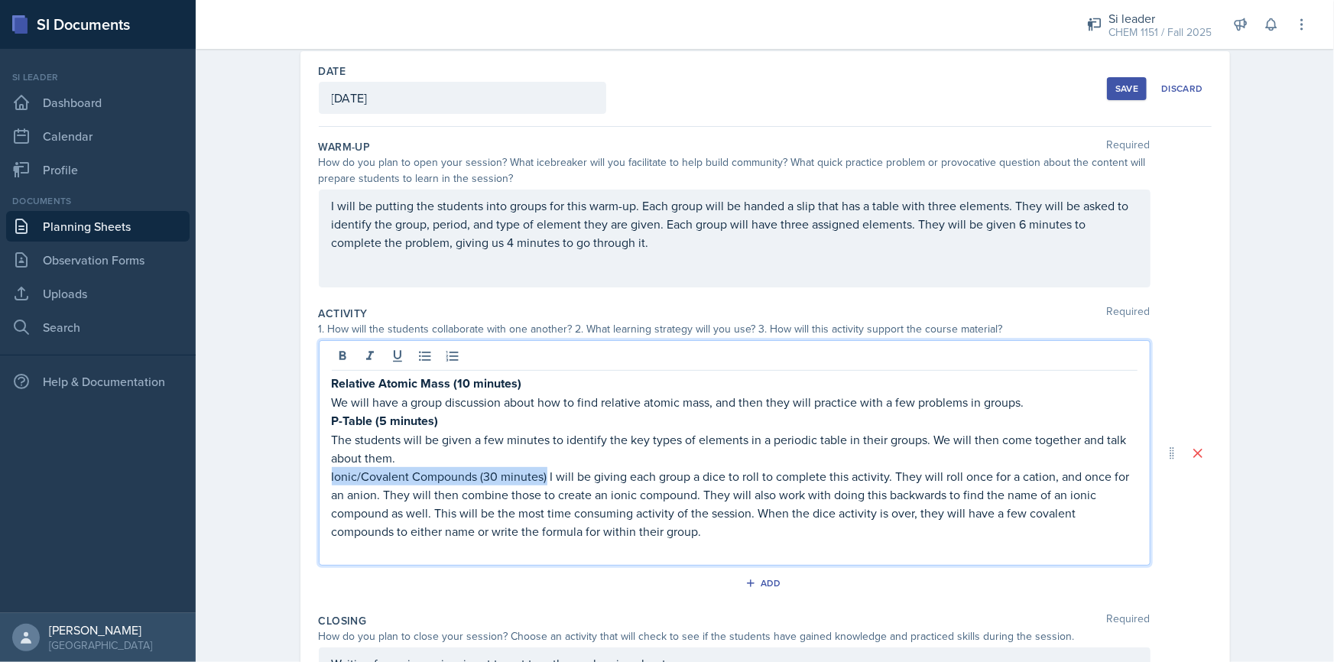
drag, startPoint x: 326, startPoint y: 472, endPoint x: 542, endPoint y: 479, distance: 216.4
click at [542, 479] on p "Ionic/Covalent Compounds (30 minutes) I will be giving each group a dice to rol…" at bounding box center [735, 503] width 806 height 73
click at [544, 476] on strong "Ionic/Covalent Compounds (30 minutes)" at bounding box center [442, 477] width 221 height 18
click at [550, 475] on p "Ionic/Covalent Compounds (30 minutes) I will be giving each group a dice to rol…" at bounding box center [735, 504] width 806 height 74
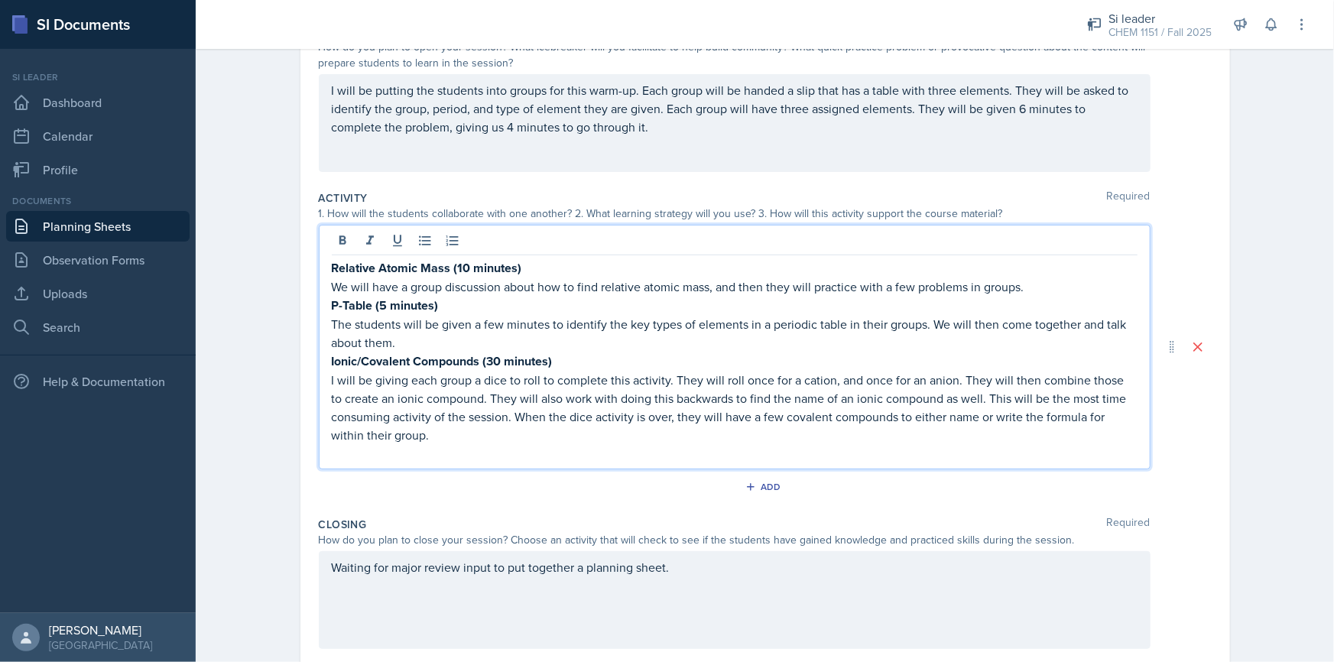
scroll to position [208, 0]
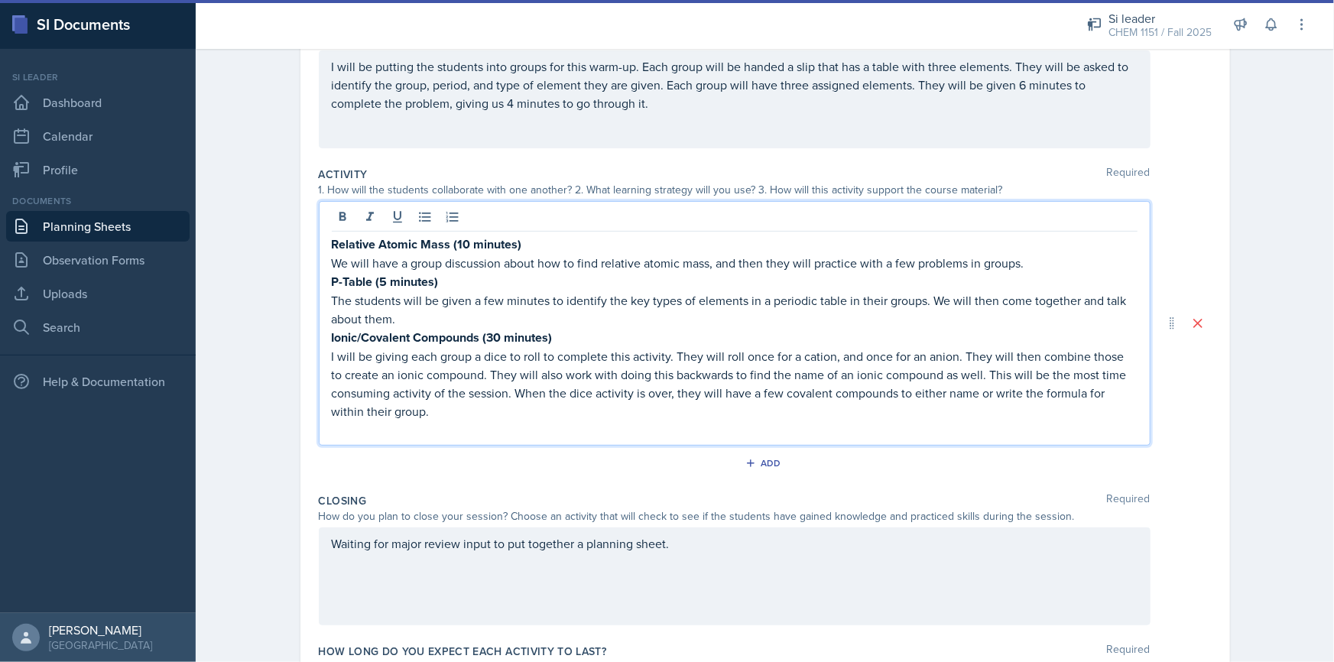
click at [508, 389] on p "I will be giving each group a dice to roll to complete this activity. They will…" at bounding box center [735, 383] width 806 height 73
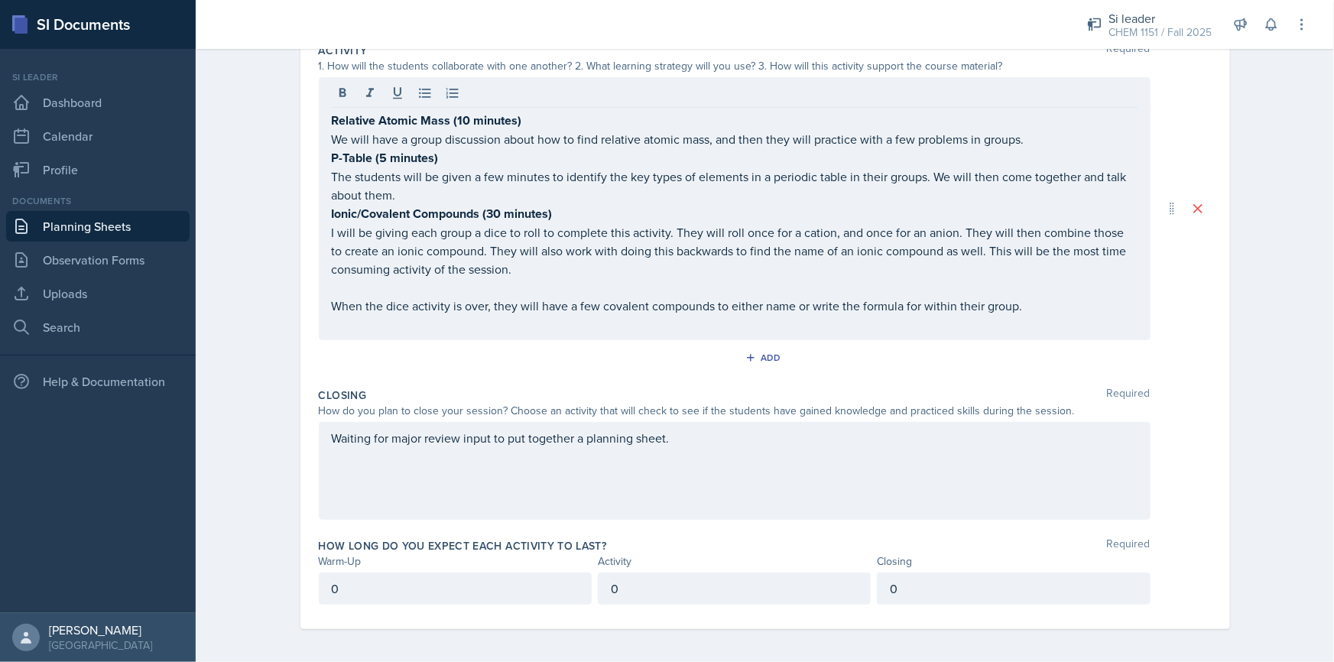
drag, startPoint x: 696, startPoint y: 444, endPoint x: 342, endPoint y: 441, distance: 353.2
click at [337, 442] on div "Waiting for major review input to put together a planning sheet." at bounding box center [735, 471] width 832 height 98
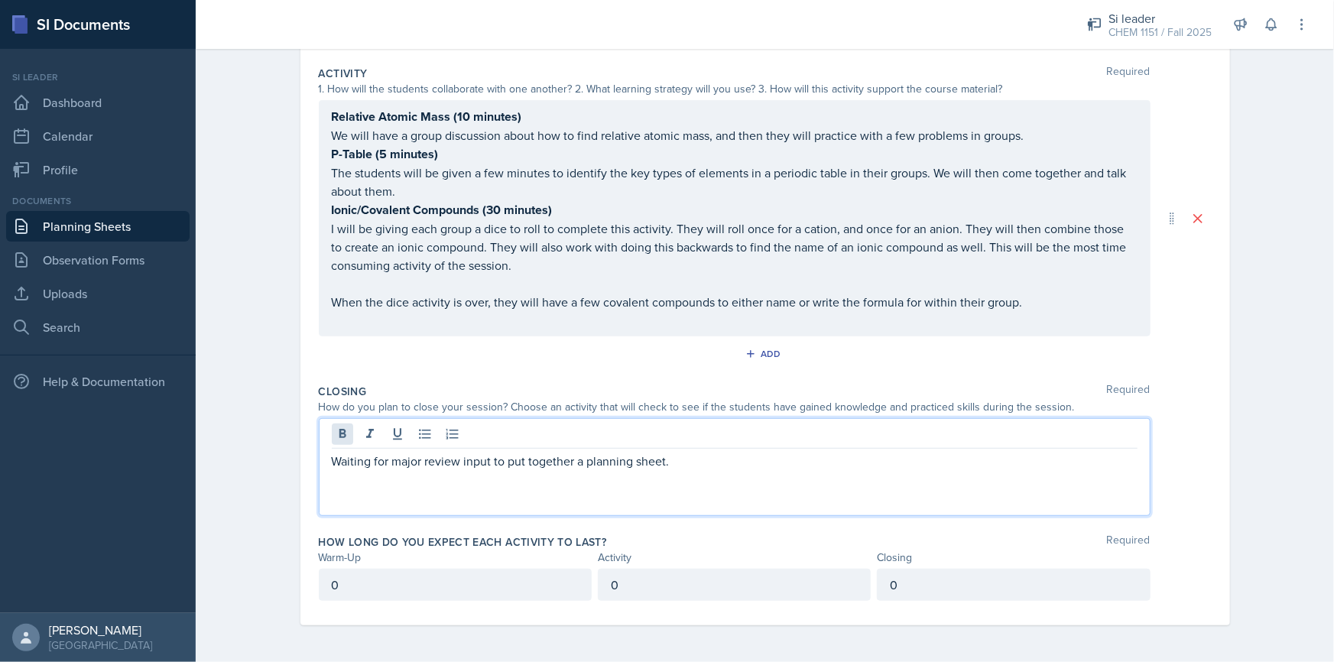
scroll to position [305, 0]
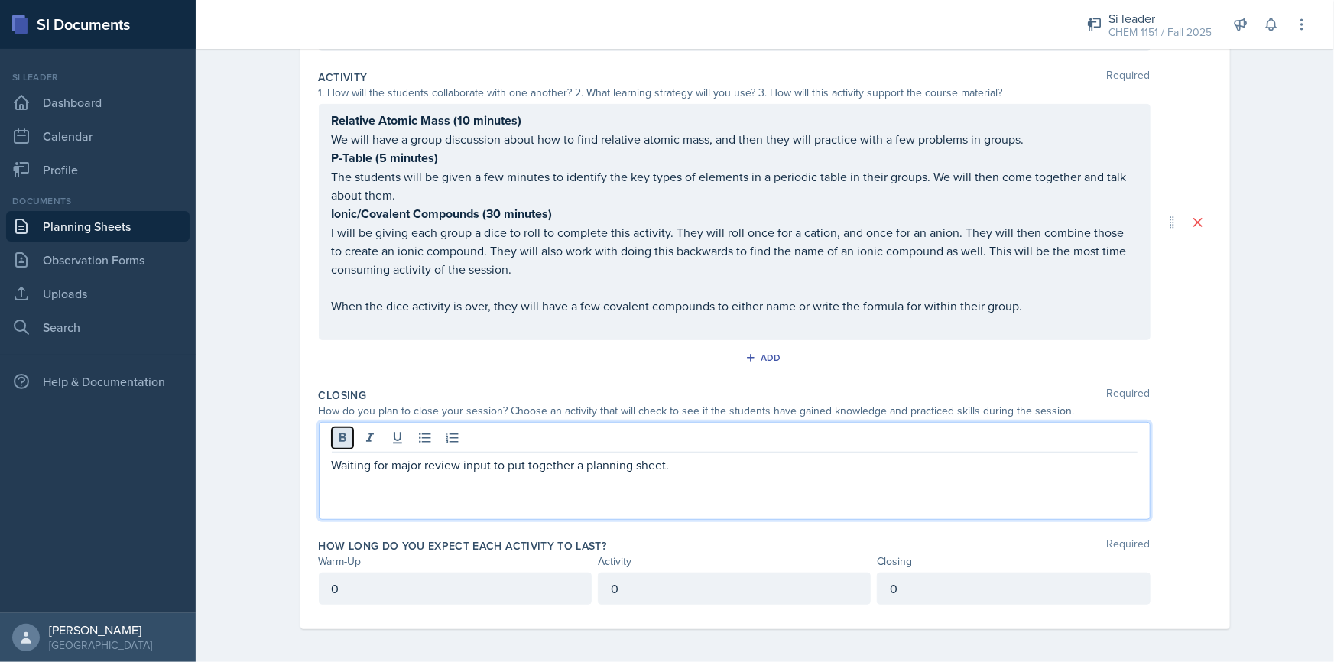
click at [343, 440] on icon at bounding box center [342, 437] width 15 height 15
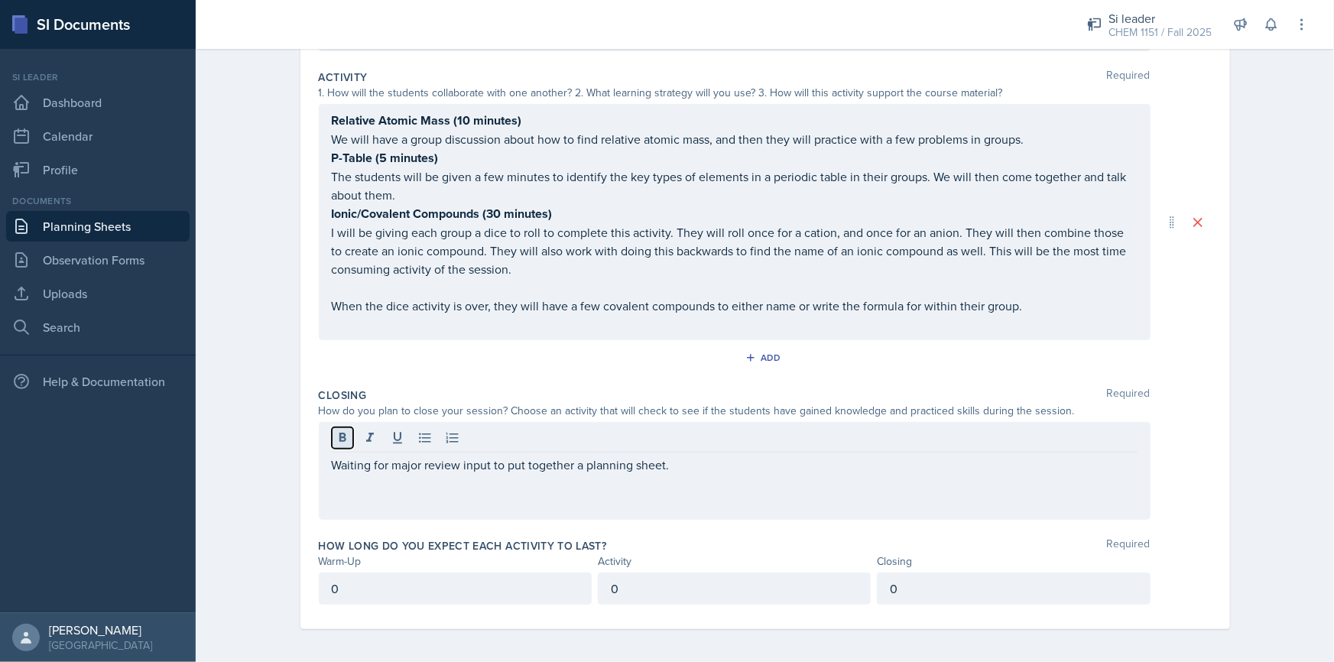
click at [343, 440] on icon at bounding box center [342, 437] width 15 height 15
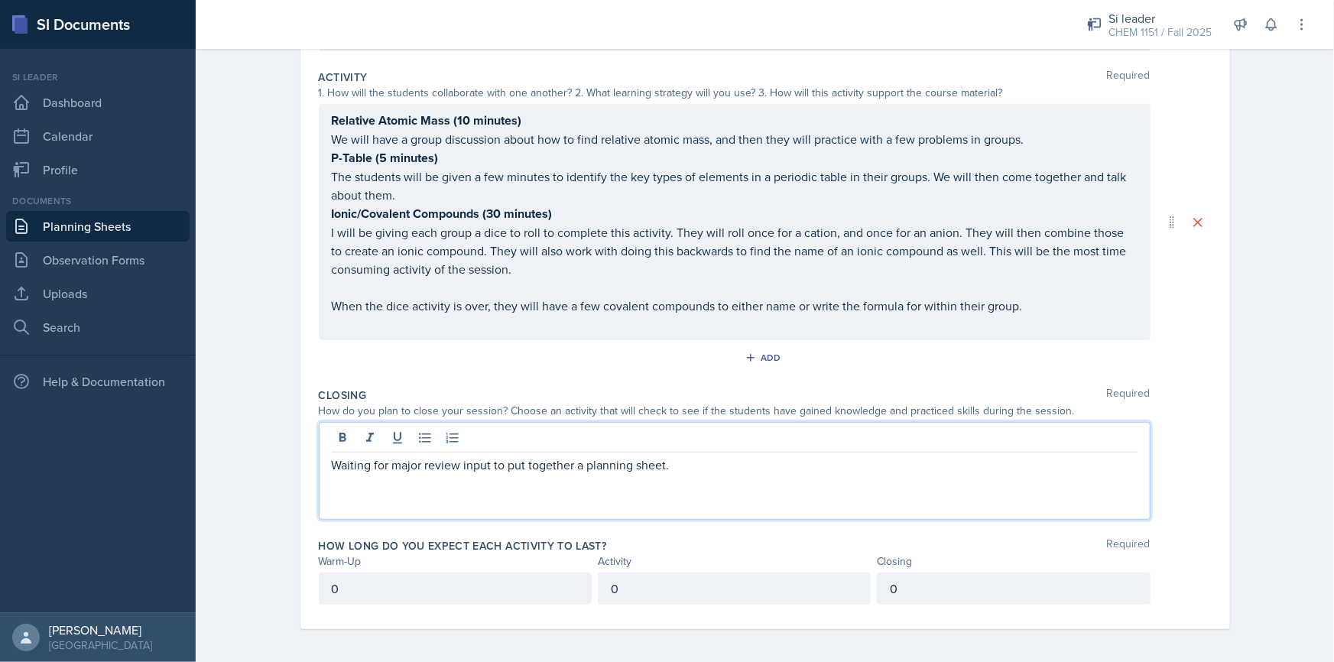
click at [365, 469] on p "Waiting for major review input to put together a planning sheet." at bounding box center [735, 465] width 806 height 18
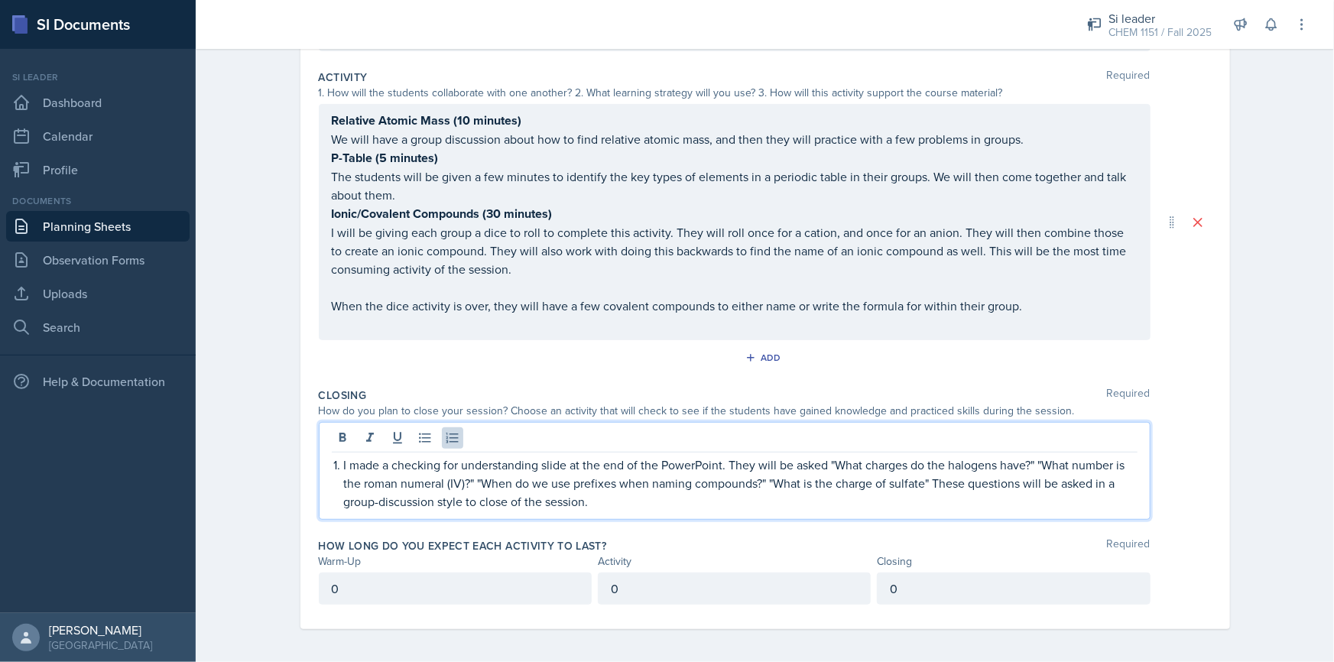
click at [344, 459] on li "I made a checking for understanding slide at the end of the PowerPoint. They wi…" at bounding box center [740, 483] width 793 height 55
click at [600, 500] on p "I made a checking for understanding slide at the end of the PowerPoint. They wi…" at bounding box center [735, 483] width 806 height 55
click at [707, 463] on p "I made a checking for understanding slide at the end of the PowerPoint. They wi…" at bounding box center [735, 483] width 806 height 55
click at [713, 463] on p "I made a checking for understanding slide at the end of the PowerPoint. They wi…" at bounding box center [735, 483] width 806 height 55
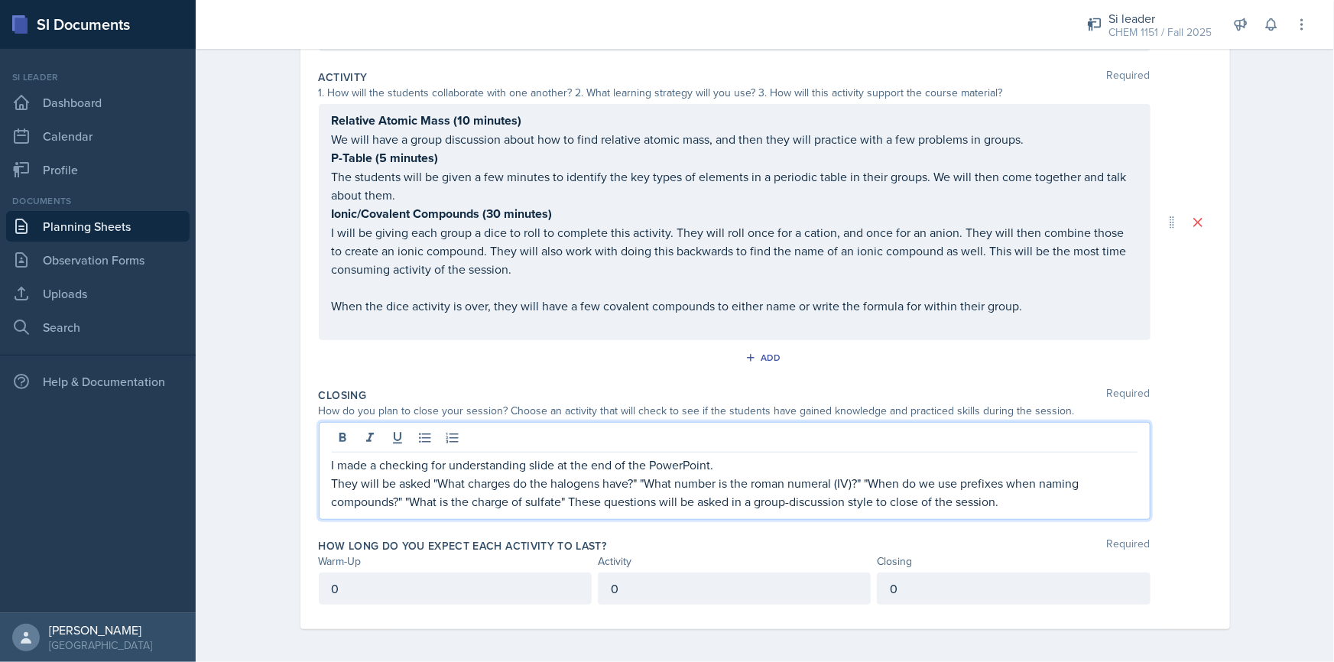
click at [428, 481] on p "They will be asked "What charges do the halogens have?" "What number is the rom…" at bounding box center [735, 492] width 806 height 37
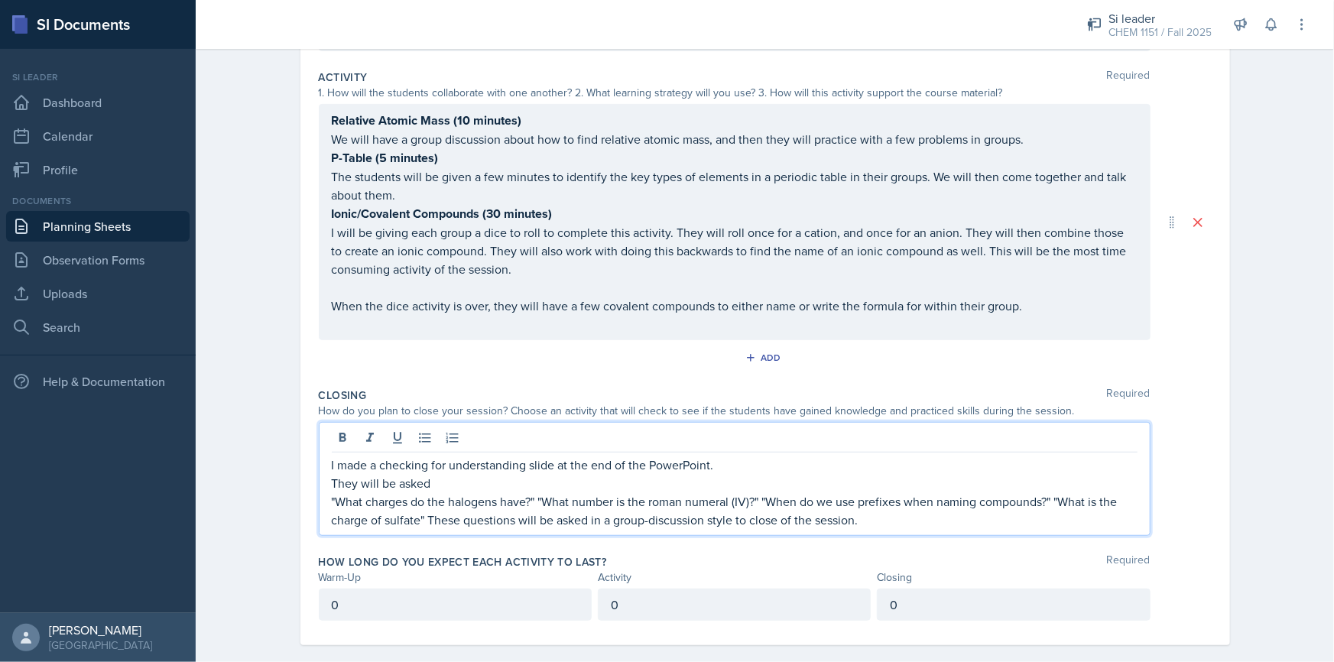
click at [537, 497] on p ""What charges do the halogens have?" "What number is the roman numeral (IV)?" "…" at bounding box center [735, 510] width 806 height 37
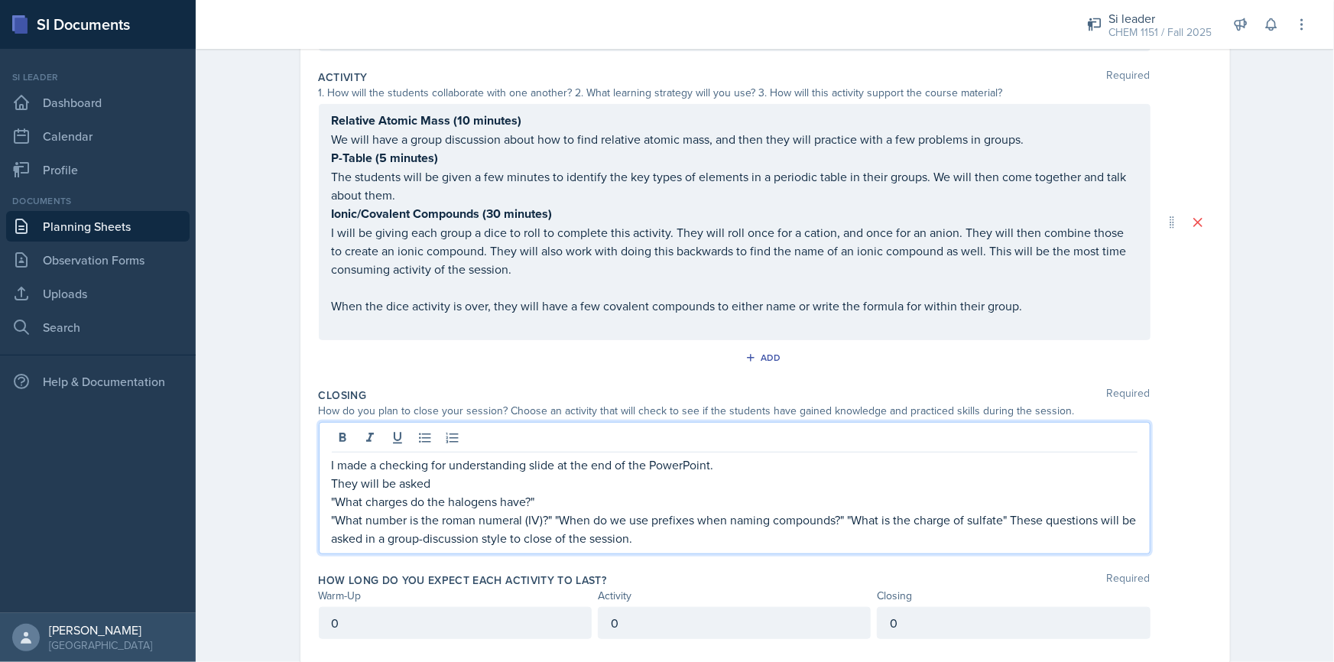
click at [550, 512] on p ""What number is the roman numeral (IV)?" "When do we use prefixes when naming c…" at bounding box center [735, 529] width 806 height 37
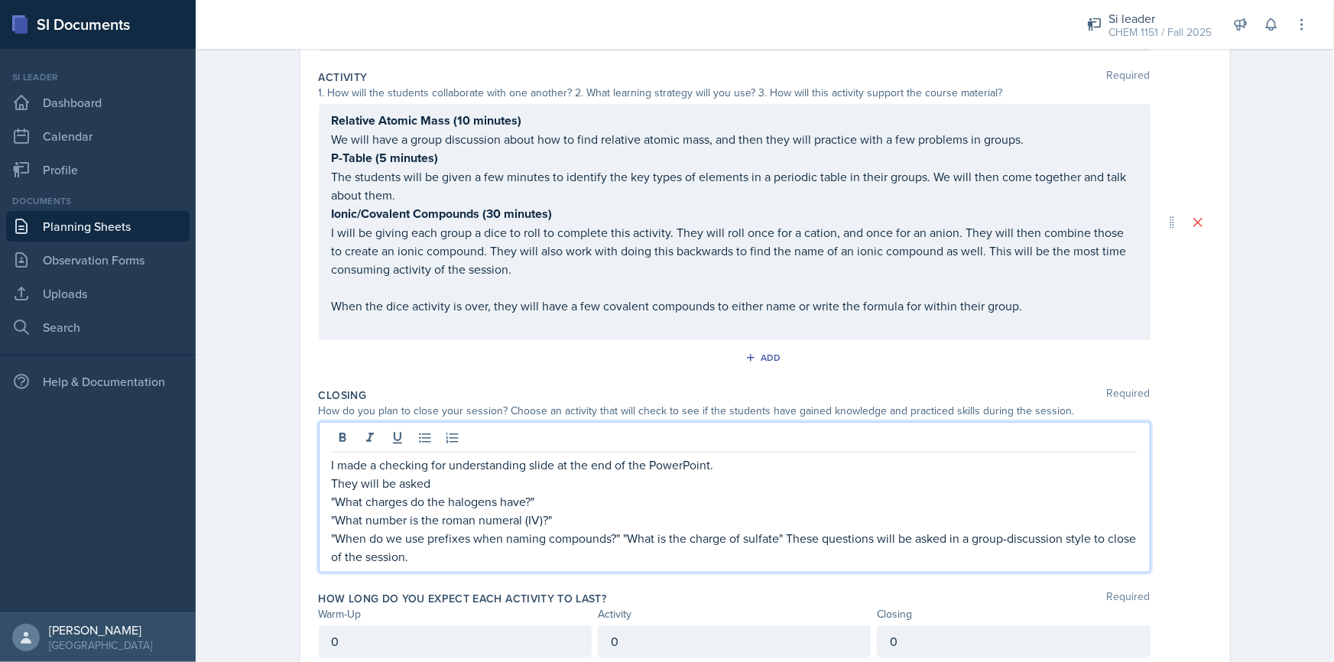
click at [618, 533] on p ""When do we use prefixes when naming compounds?" "What is the charge of sulfate…" at bounding box center [735, 547] width 806 height 37
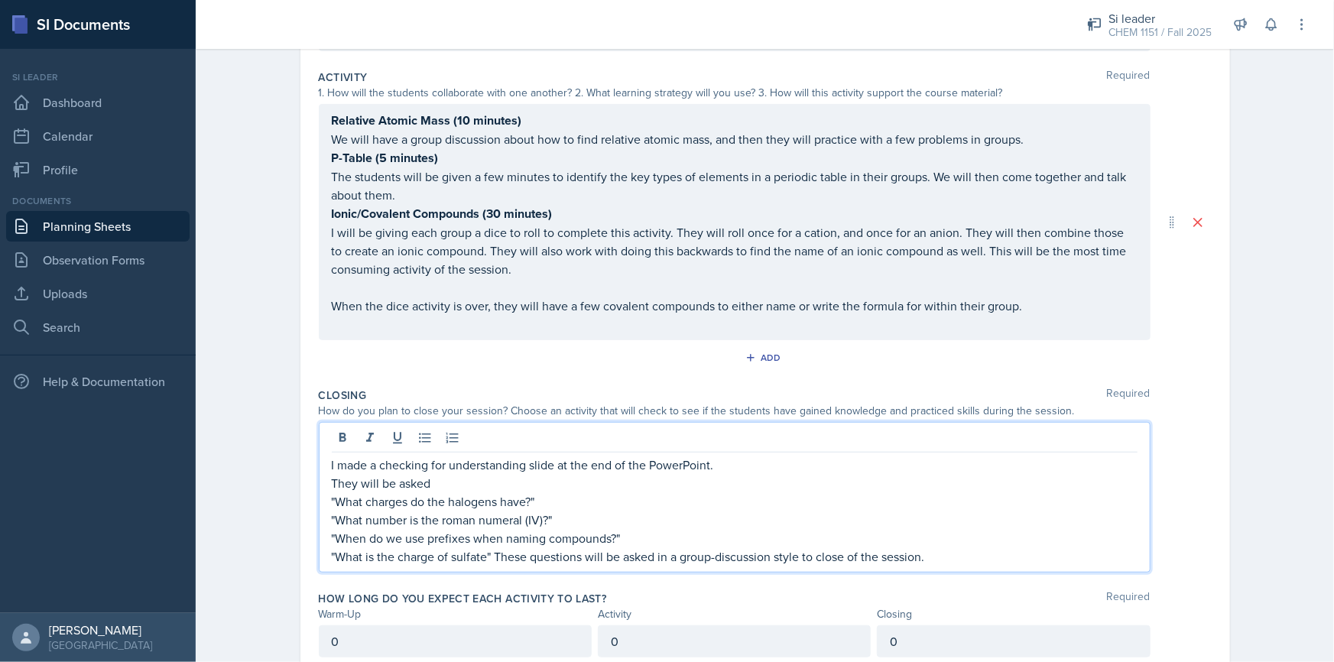
drag, startPoint x: 491, startPoint y: 549, endPoint x: 504, endPoint y: 550, distance: 13.0
click at [492, 549] on p ""What is the charge of sulfate" These questions will be asked in a group-discus…" at bounding box center [735, 556] width 806 height 18
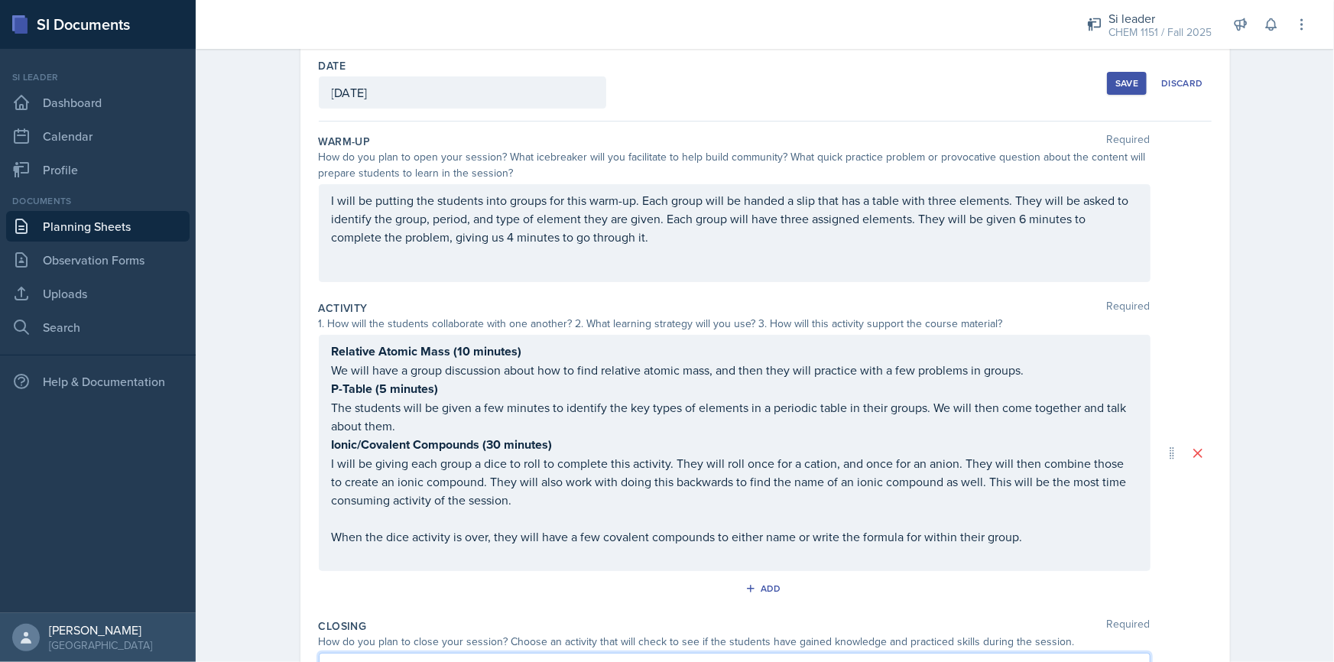
scroll to position [0, 0]
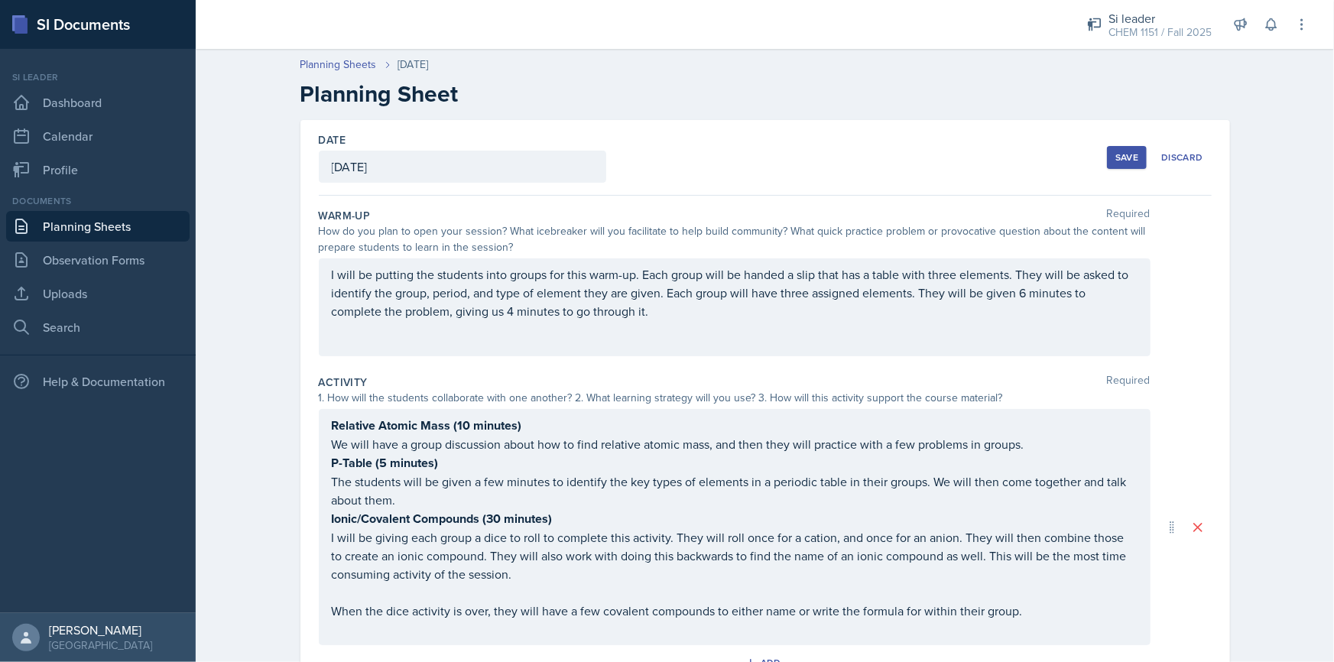
click at [1125, 155] on div "Save" at bounding box center [1126, 157] width 23 height 12
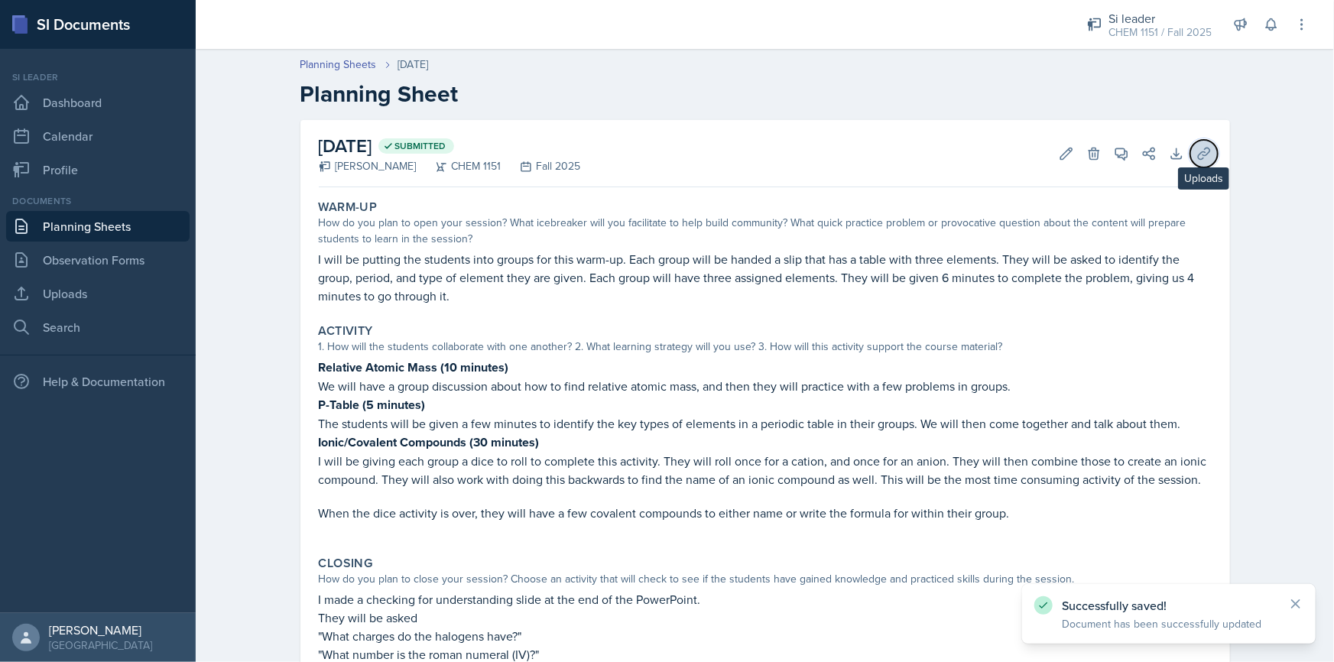
click at [1203, 161] on icon at bounding box center [1203, 153] width 15 height 15
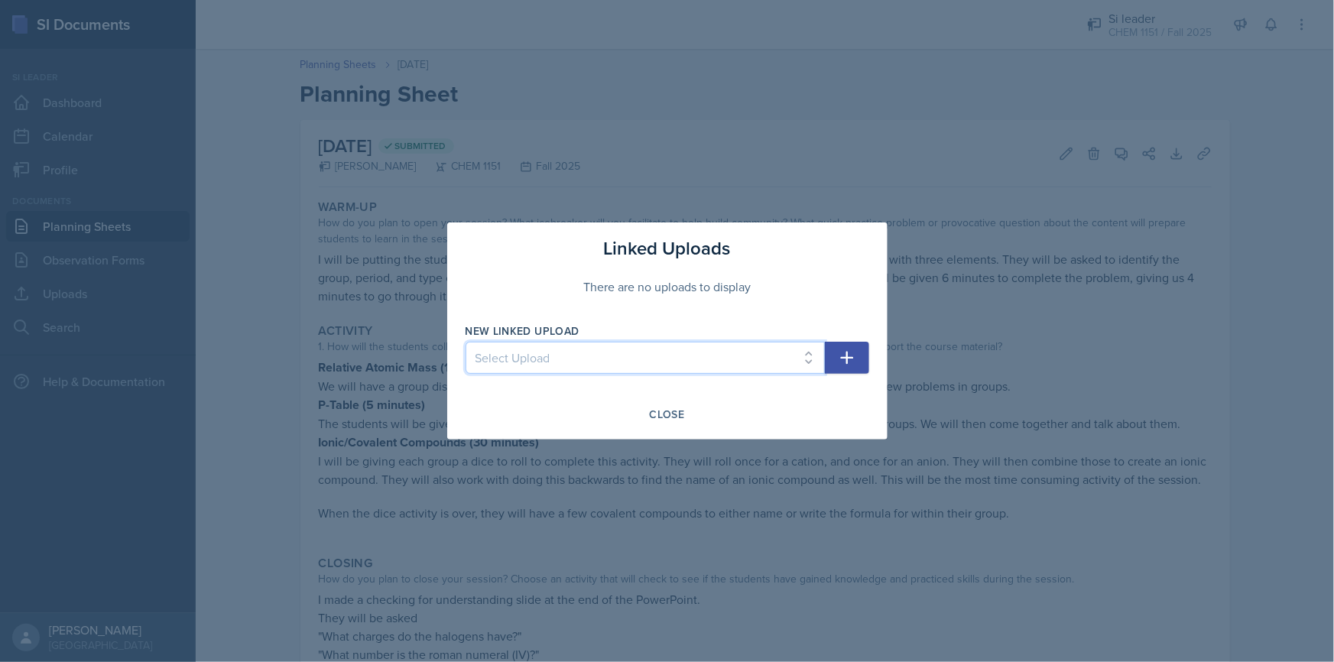
click at [685, 345] on select "Select Upload Physical and Chemical Worksheet Tap the Board Activity Sig Fig Re…" at bounding box center [645, 358] width 359 height 32
select select "24ce6637-5394-4600-a94f-47f40cb25d20"
click at [466, 342] on select "Select Upload Physical and Chemical Worksheet Tap the Board Activity Sig Fig Re…" at bounding box center [645, 358] width 359 height 32
click at [851, 360] on icon "button" at bounding box center [847, 358] width 18 height 18
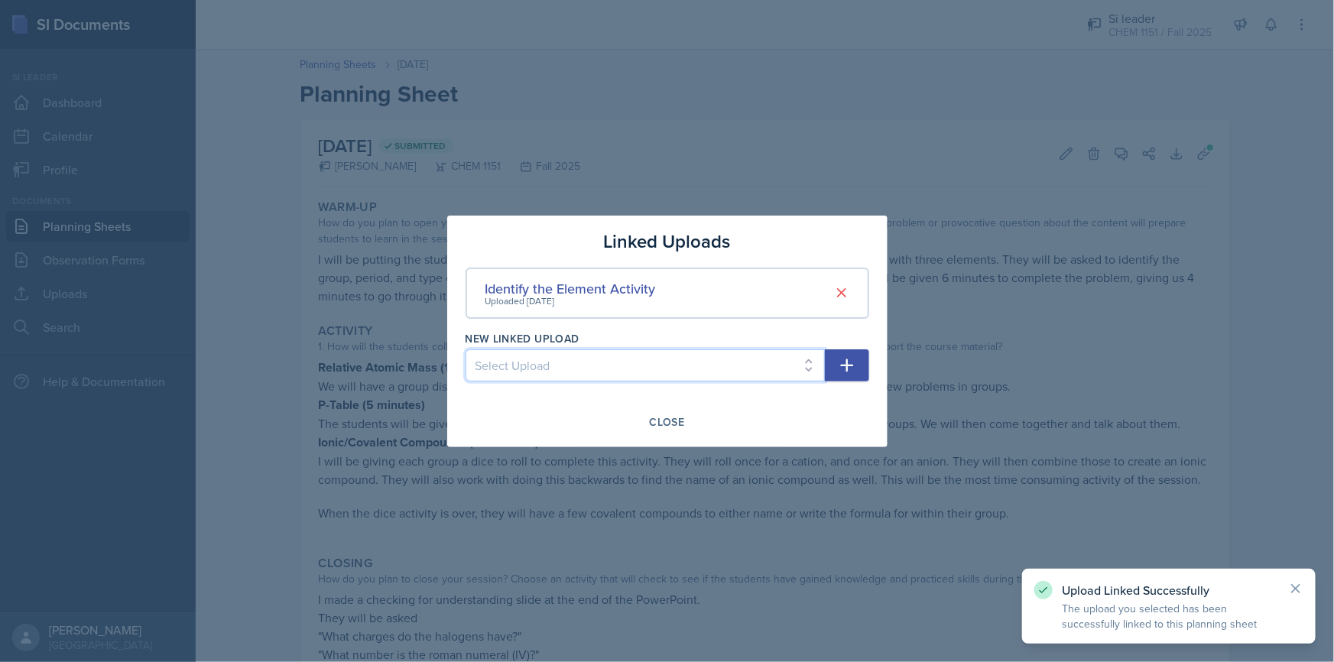
click at [773, 363] on select "Select Upload Physical and Chemical Worksheet Tap the Board Activity Sig Fig Re…" at bounding box center [645, 365] width 359 height 32
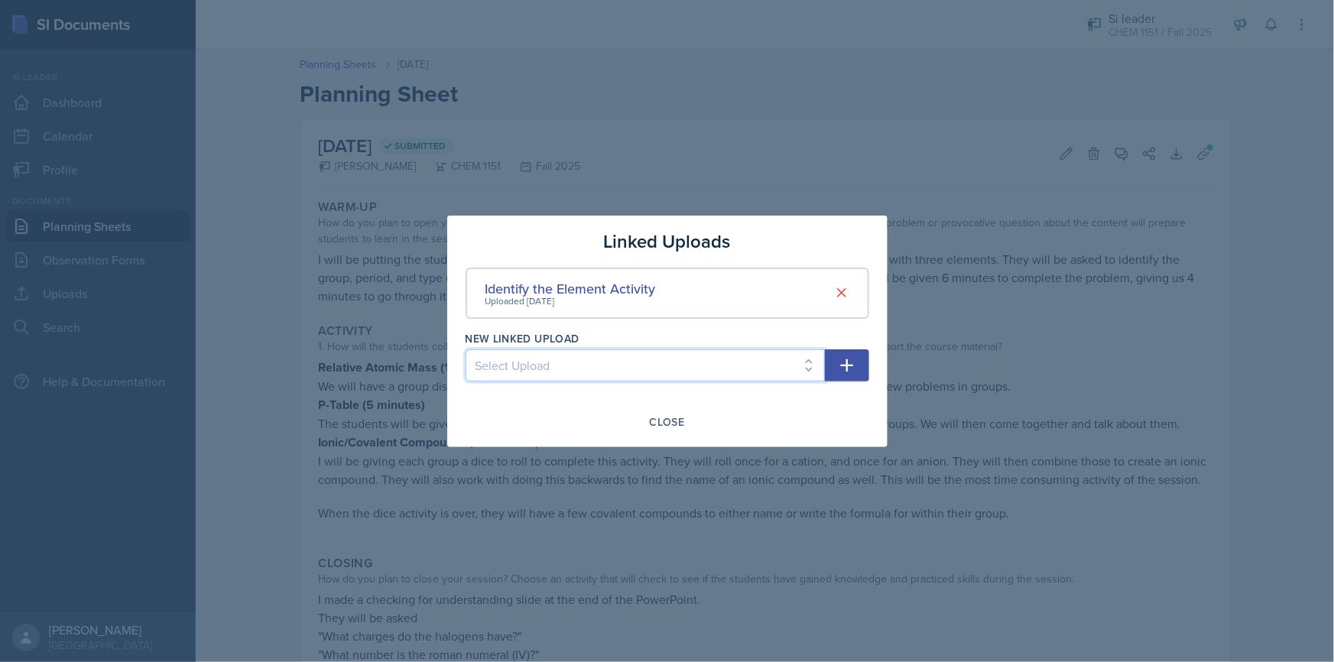
select select "6aa0c092-5662-475e-a70c-a7d71498e177"
click at [466, 349] on select "Select Upload Physical and Chemical Worksheet Tap the Board Activity Sig Fig Re…" at bounding box center [645, 365] width 359 height 32
click at [849, 379] on button "button" at bounding box center [847, 365] width 44 height 32
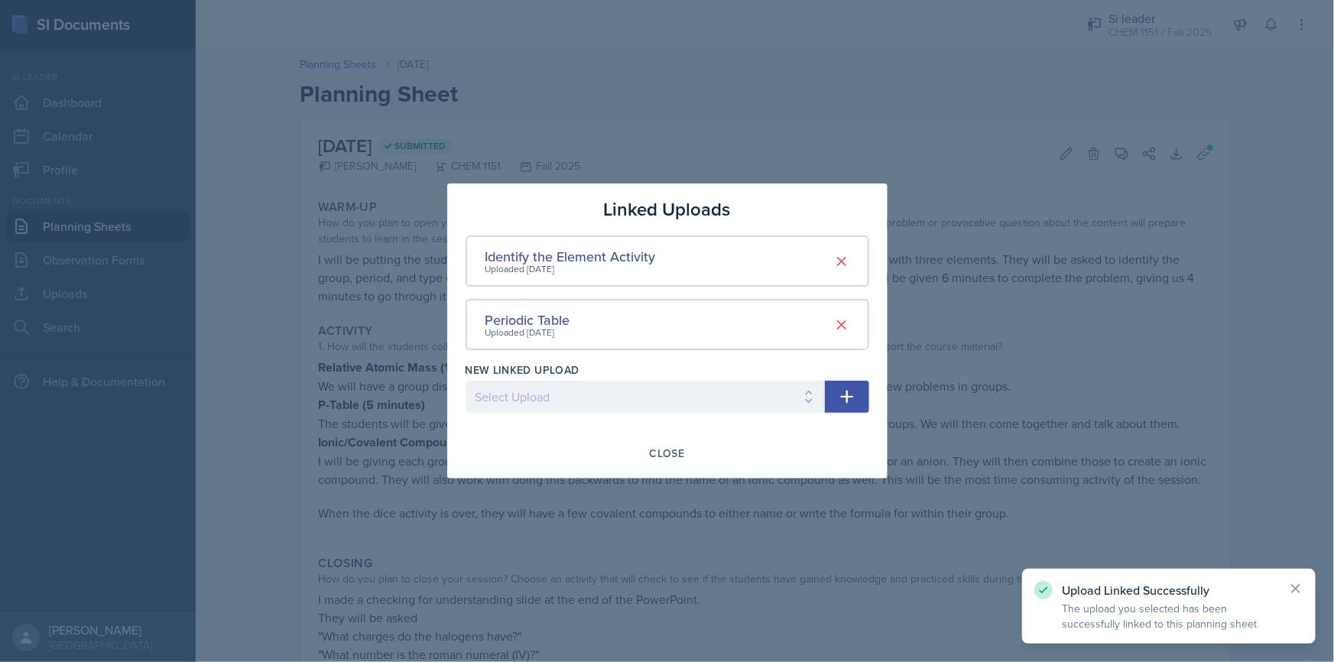
click at [852, 396] on icon "button" at bounding box center [846, 397] width 13 height 13
click at [783, 401] on select "Select Upload Physical and Chemical Worksheet Tap the Board Activity Sig Fig Re…" at bounding box center [645, 397] width 359 height 32
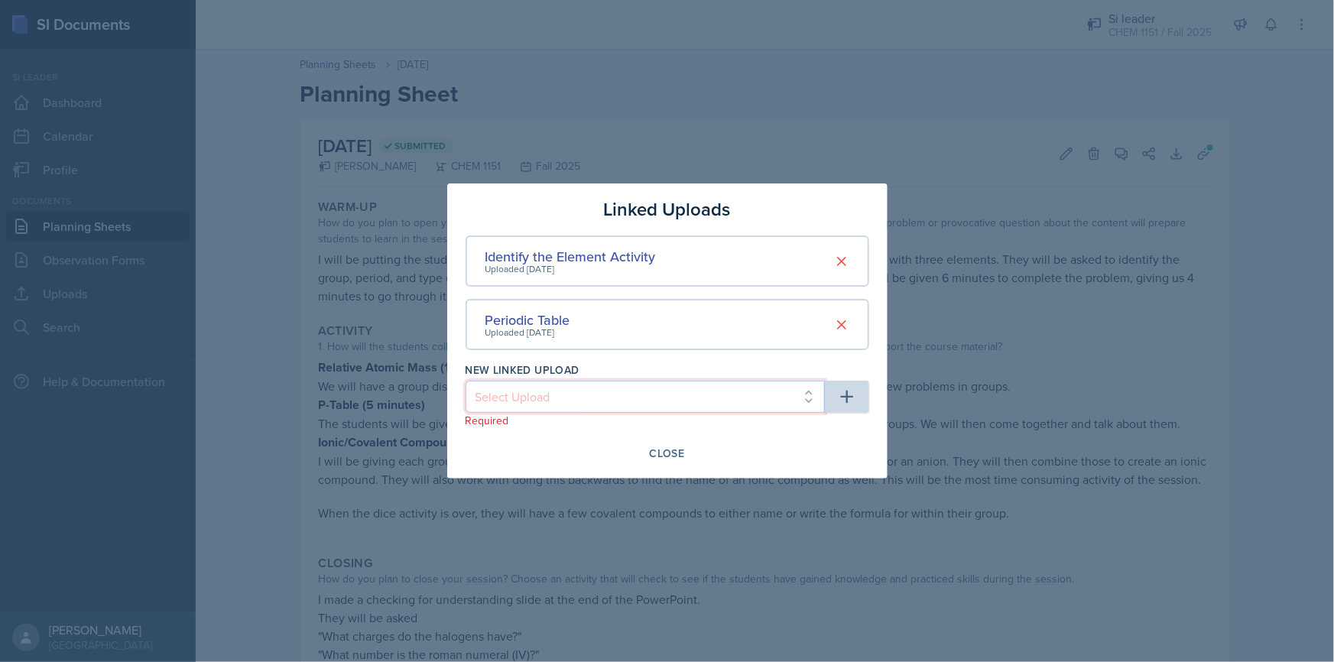
select select "1f857b35-a811-4ce5-aed2-94b2ff0c68ac"
click at [466, 381] on select "Select Upload Physical and Chemical Worksheet Tap the Board Activity Sig Fig Re…" at bounding box center [645, 397] width 359 height 32
click at [859, 403] on button "button" at bounding box center [847, 397] width 44 height 32
select select
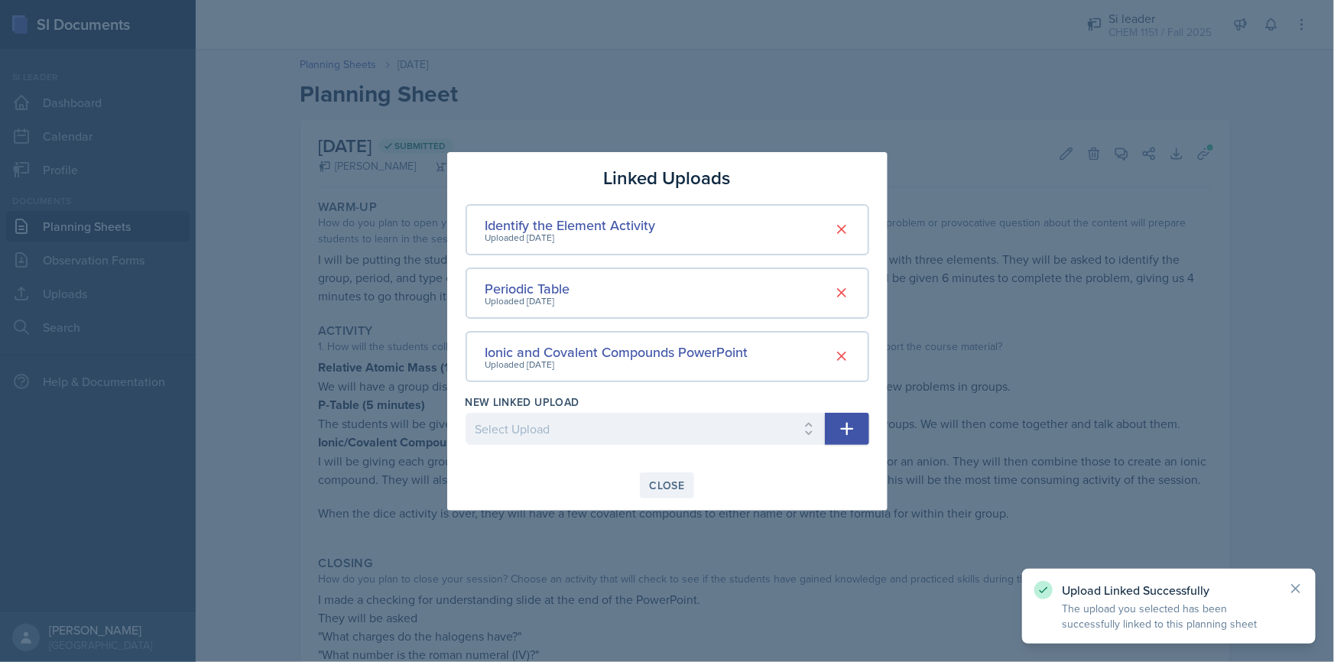
click at [675, 475] on button "Close" at bounding box center [667, 485] width 55 height 26
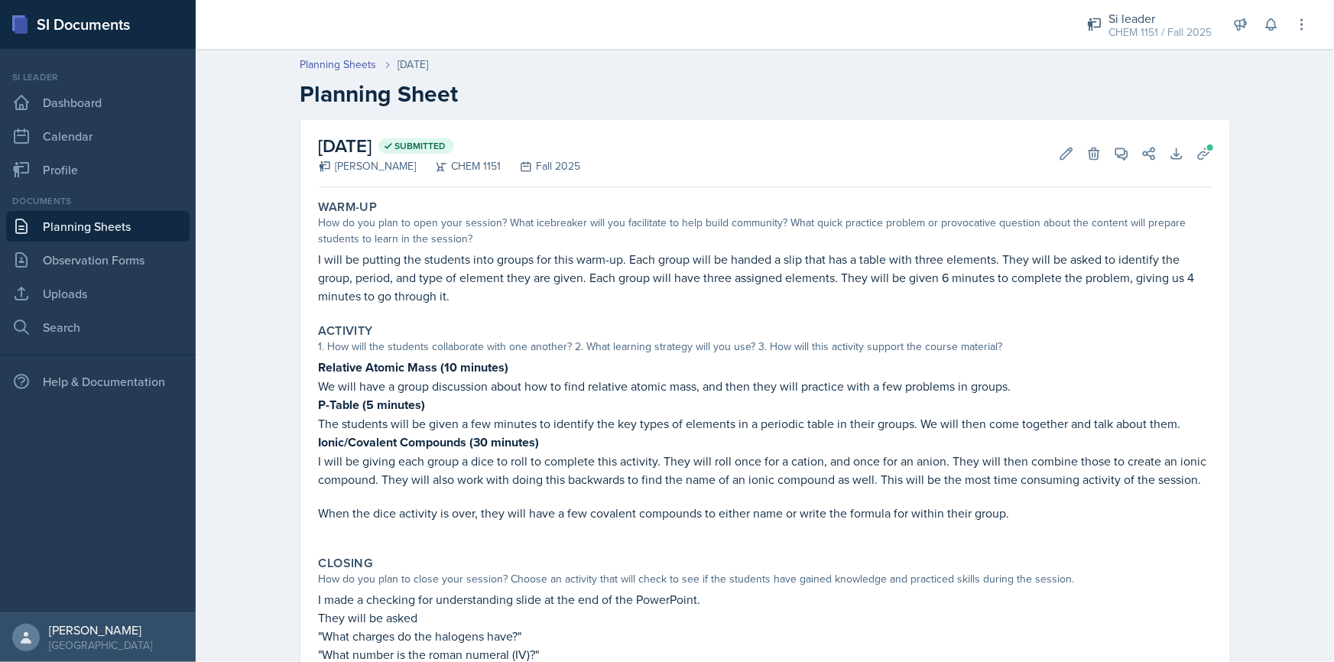
click at [131, 219] on link "Planning Sheets" at bounding box center [97, 226] width 183 height 31
